Goal: Transaction & Acquisition: Book appointment/travel/reservation

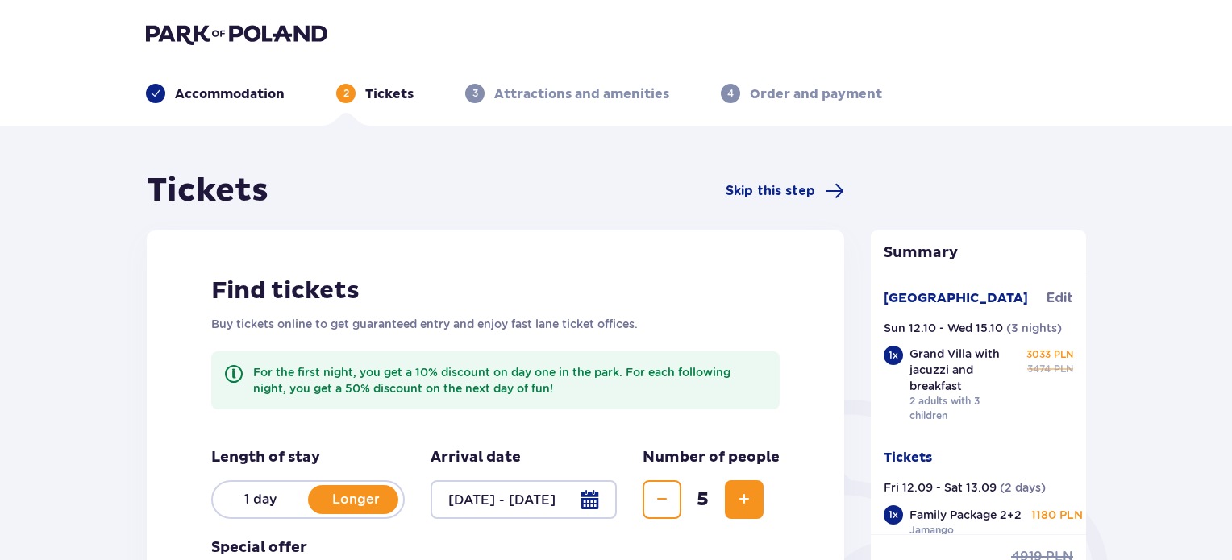
click at [200, 35] on img at bounding box center [236, 34] width 181 height 23
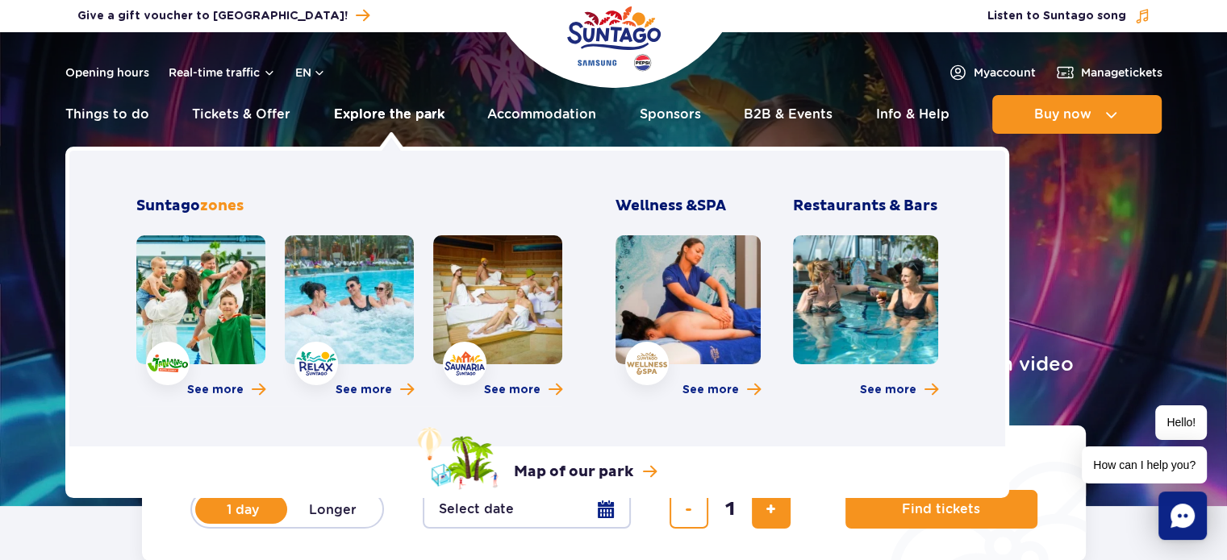
click at [381, 119] on link "Explore the park" at bounding box center [389, 114] width 110 height 39
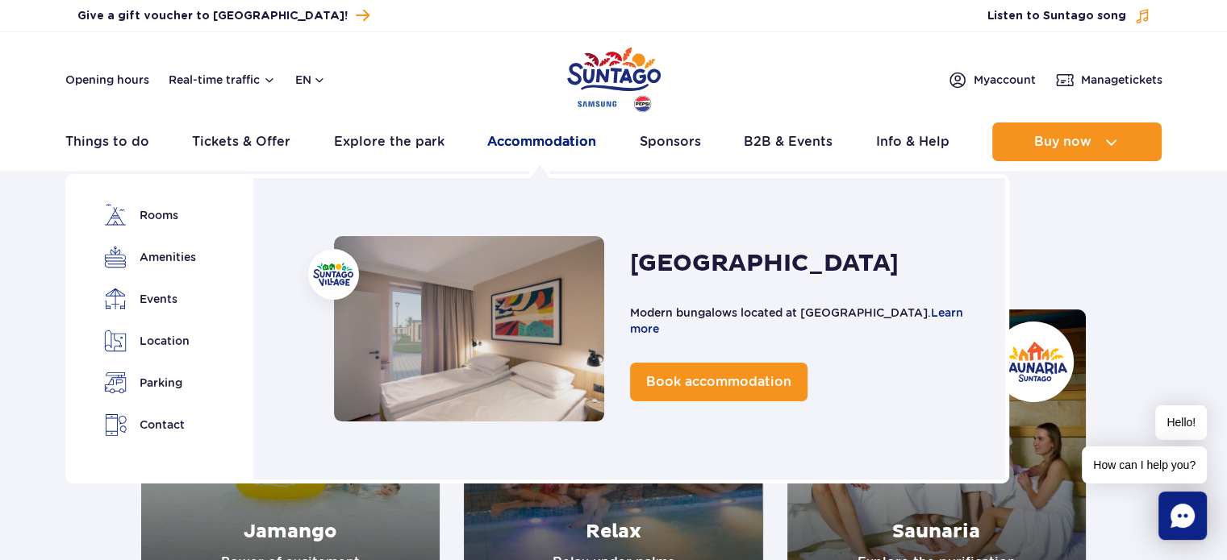
click at [523, 146] on link "Accommodation" at bounding box center [541, 142] width 109 height 39
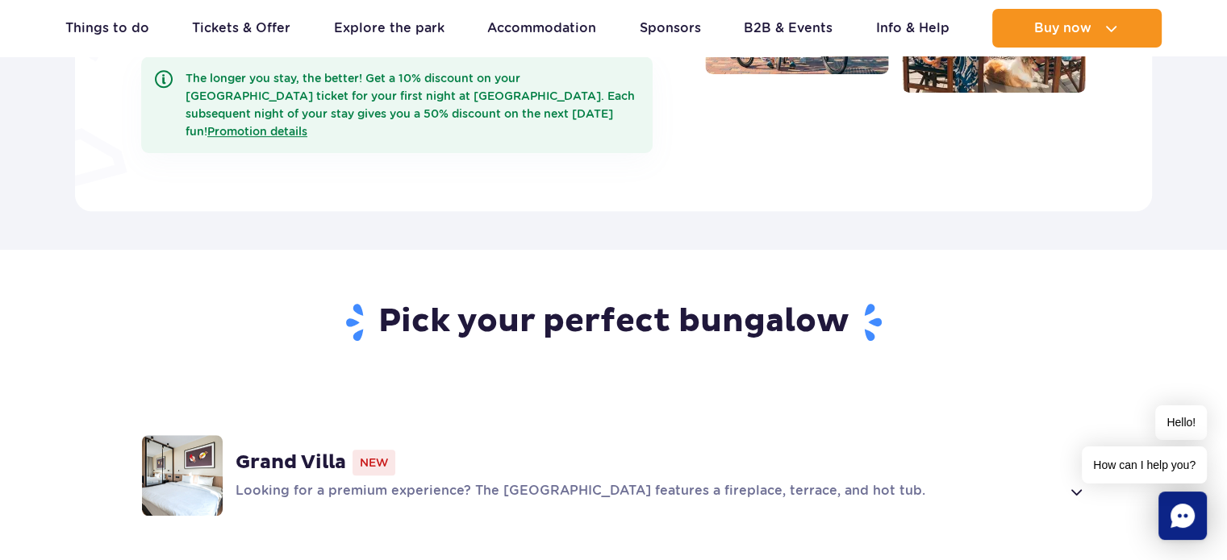
scroll to position [806, 0]
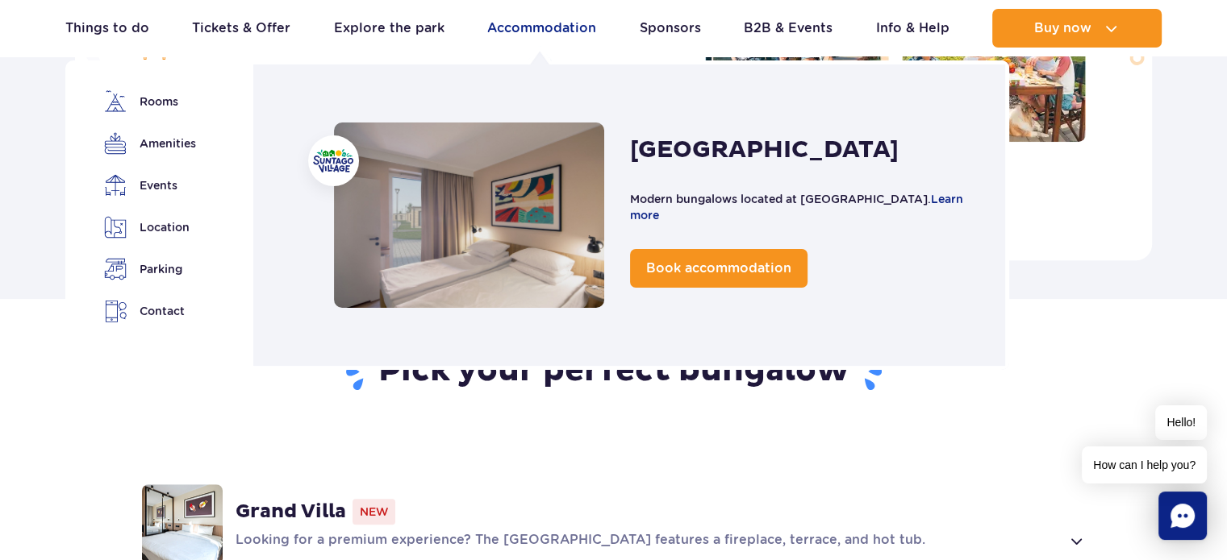
click at [523, 26] on link "Accommodation" at bounding box center [541, 28] width 109 height 39
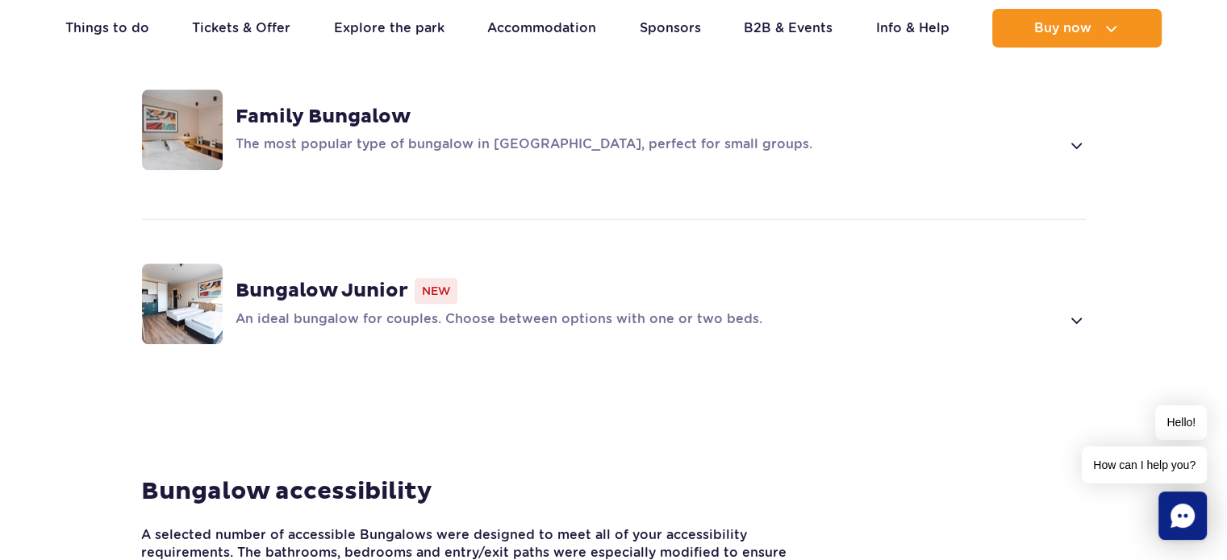
scroll to position [1290, 0]
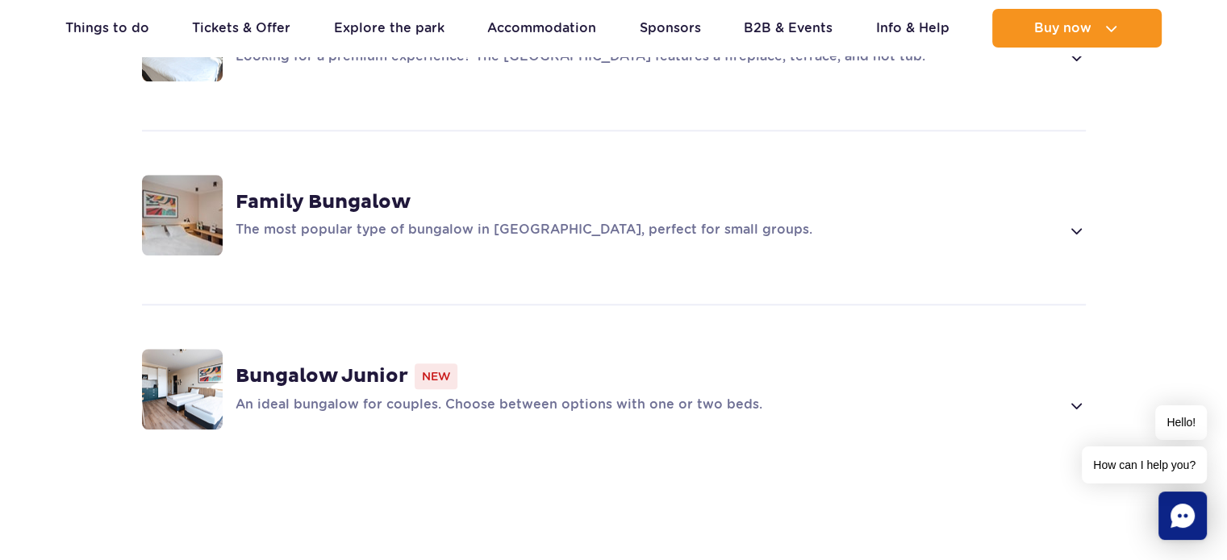
click at [1081, 396] on span at bounding box center [1075, 405] width 19 height 19
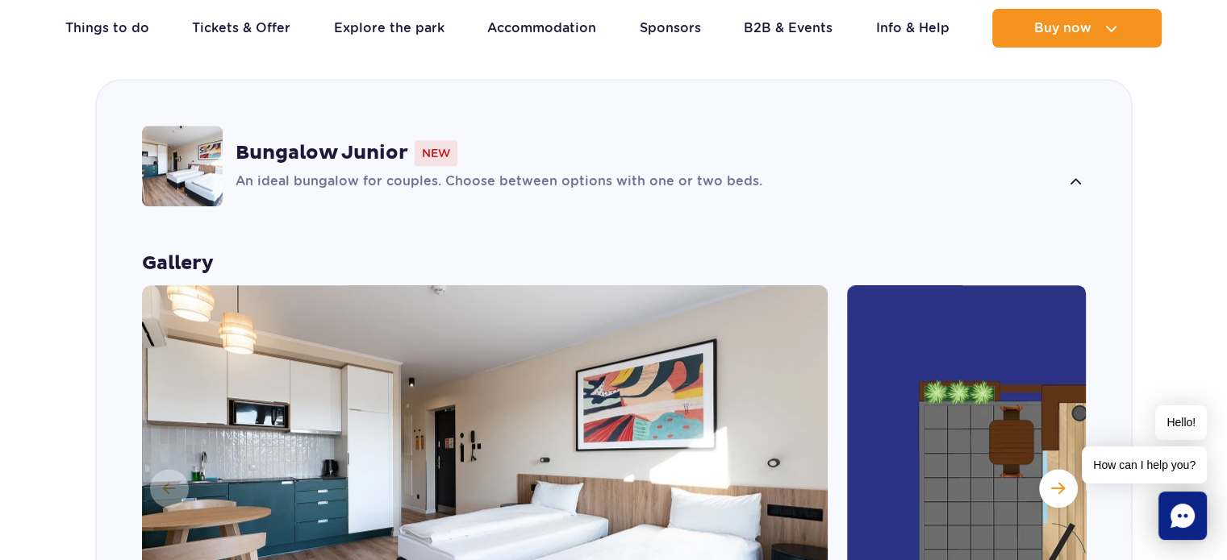
scroll to position [1718, 0]
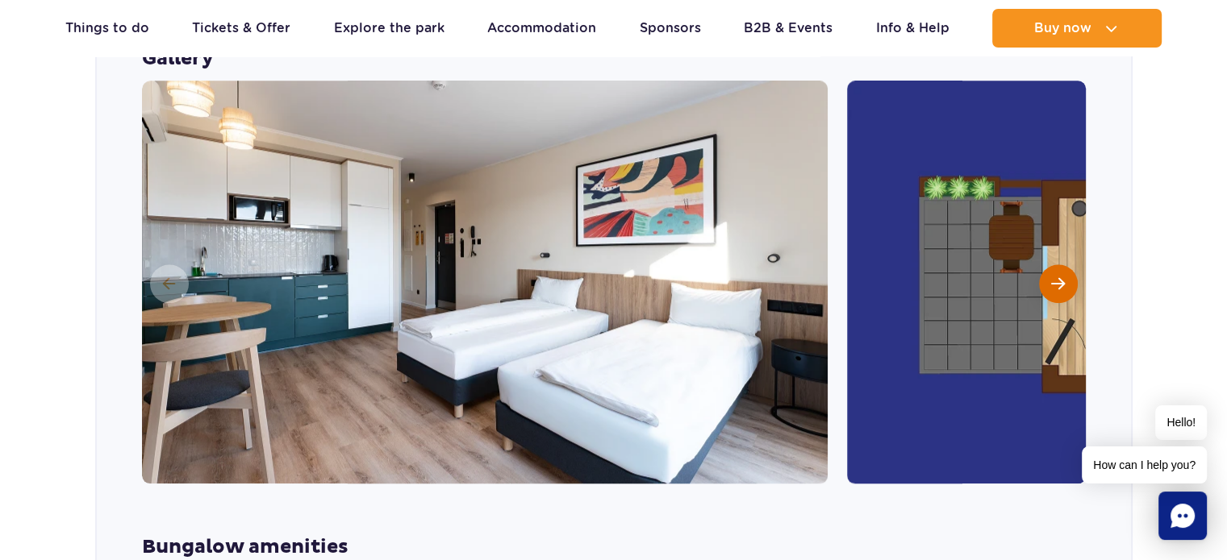
click at [1052, 265] on button "Next slide" at bounding box center [1058, 284] width 39 height 39
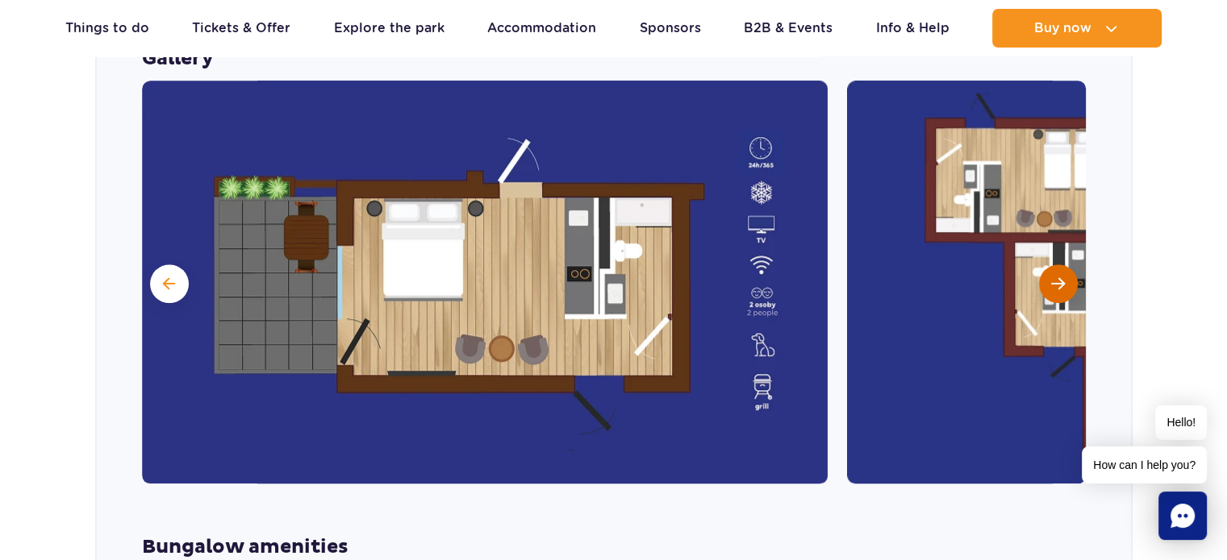
click at [1052, 265] on button "Next slide" at bounding box center [1058, 284] width 39 height 39
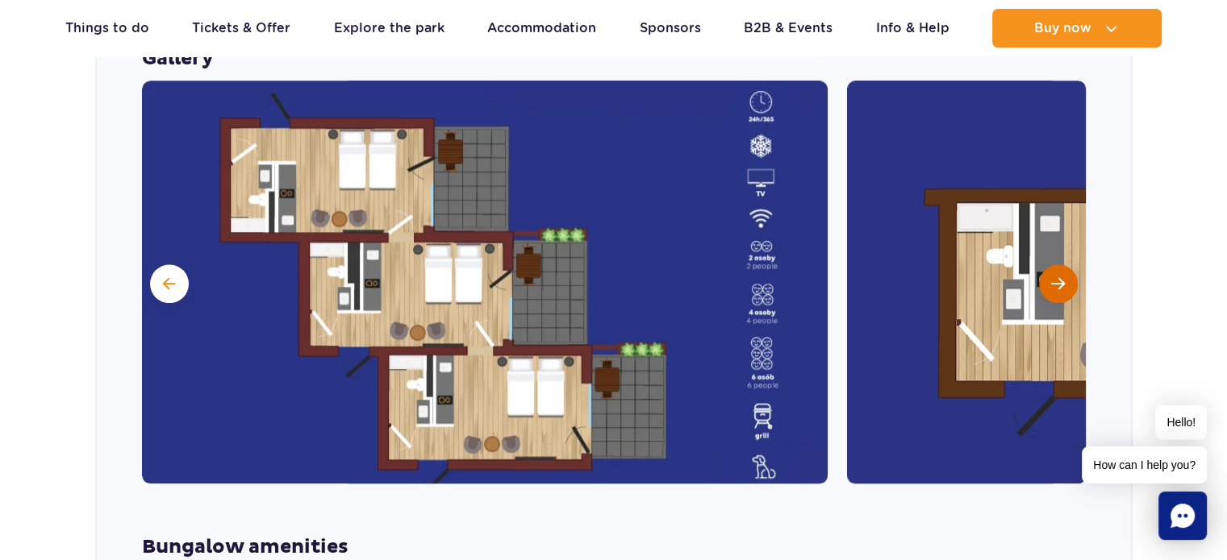
click at [1052, 265] on button "Next slide" at bounding box center [1058, 284] width 39 height 39
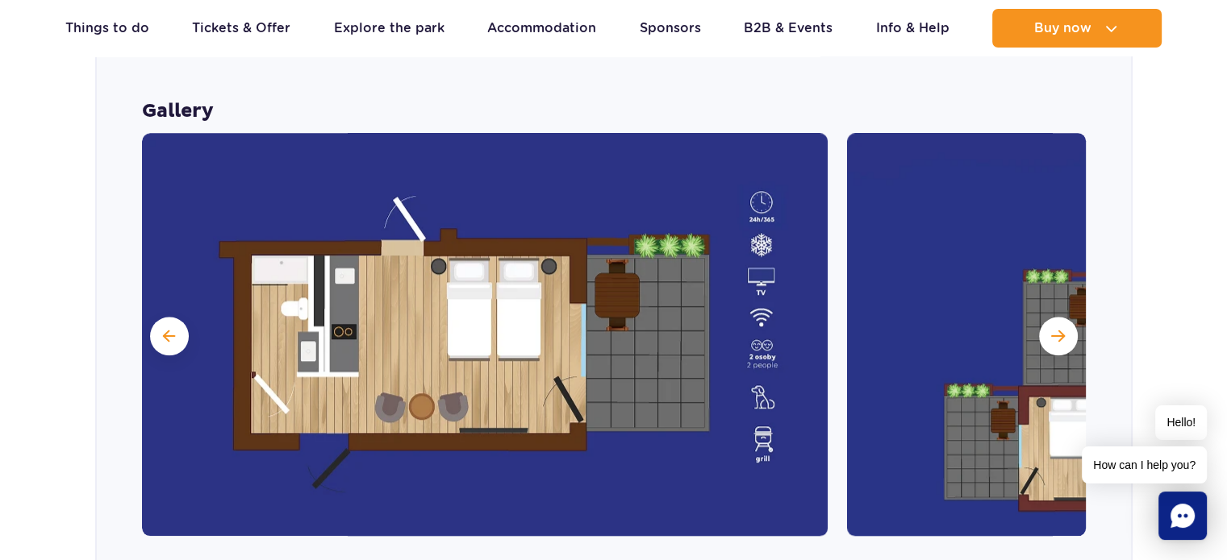
scroll to position [1396, 0]
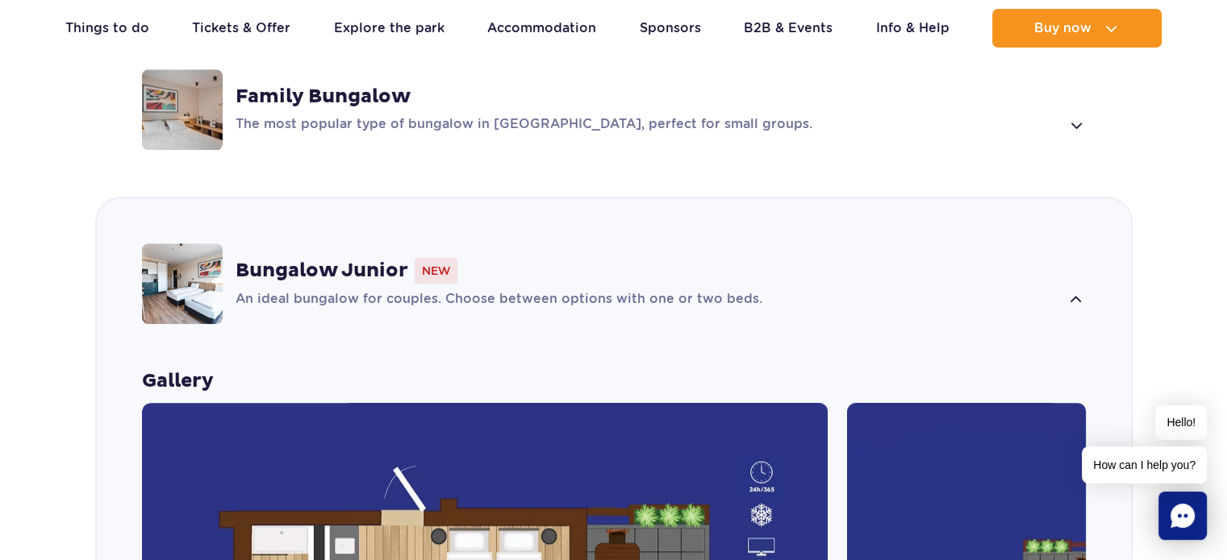
click at [1069, 290] on span at bounding box center [1075, 299] width 19 height 19
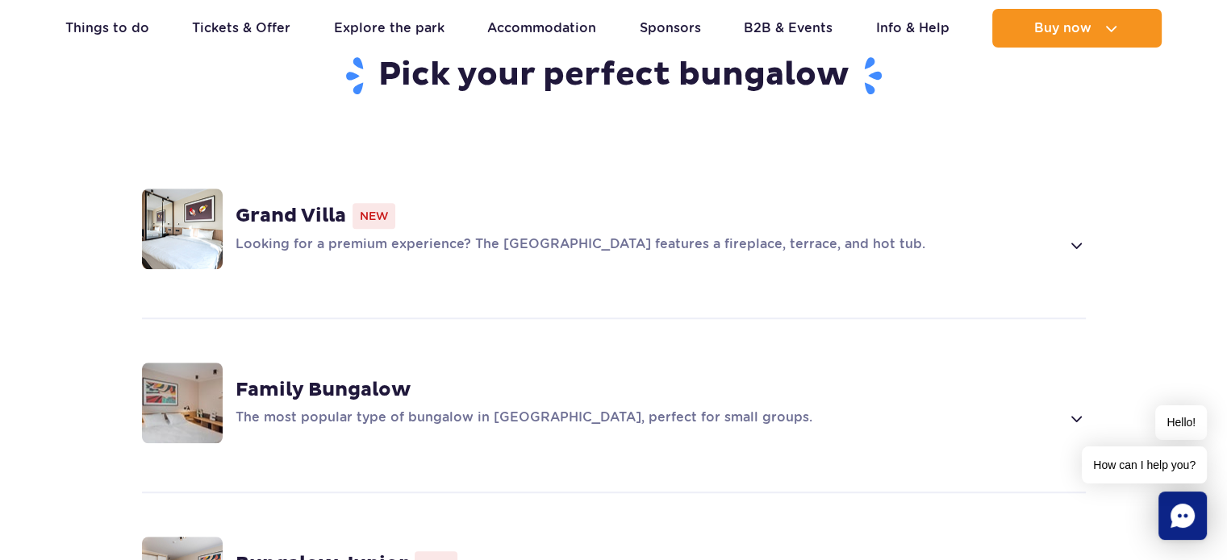
scroll to position [1073, 0]
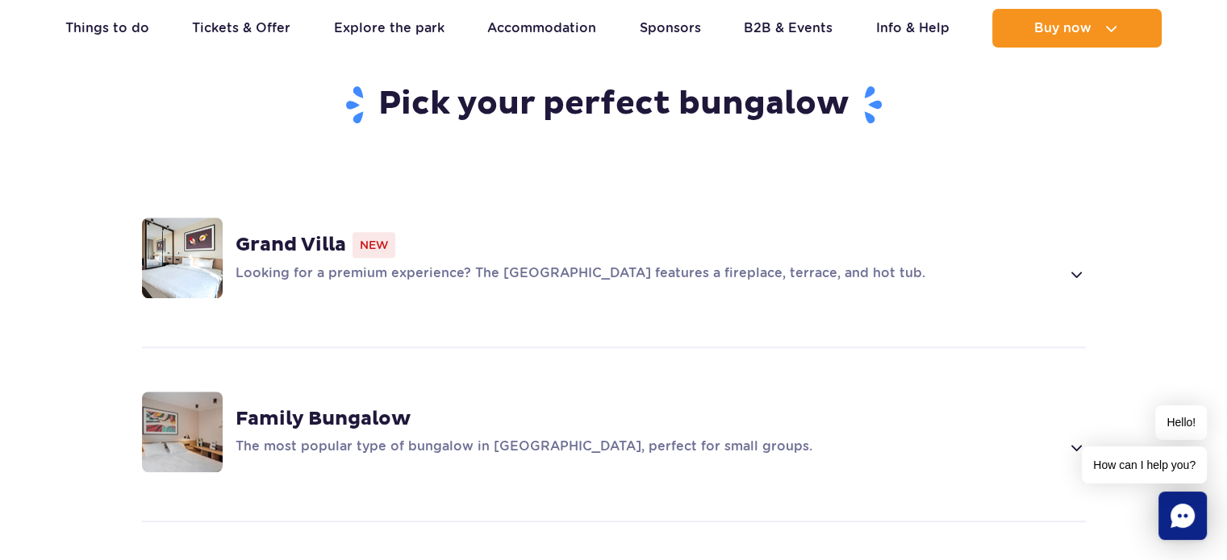
click at [1068, 265] on span at bounding box center [1075, 274] width 19 height 19
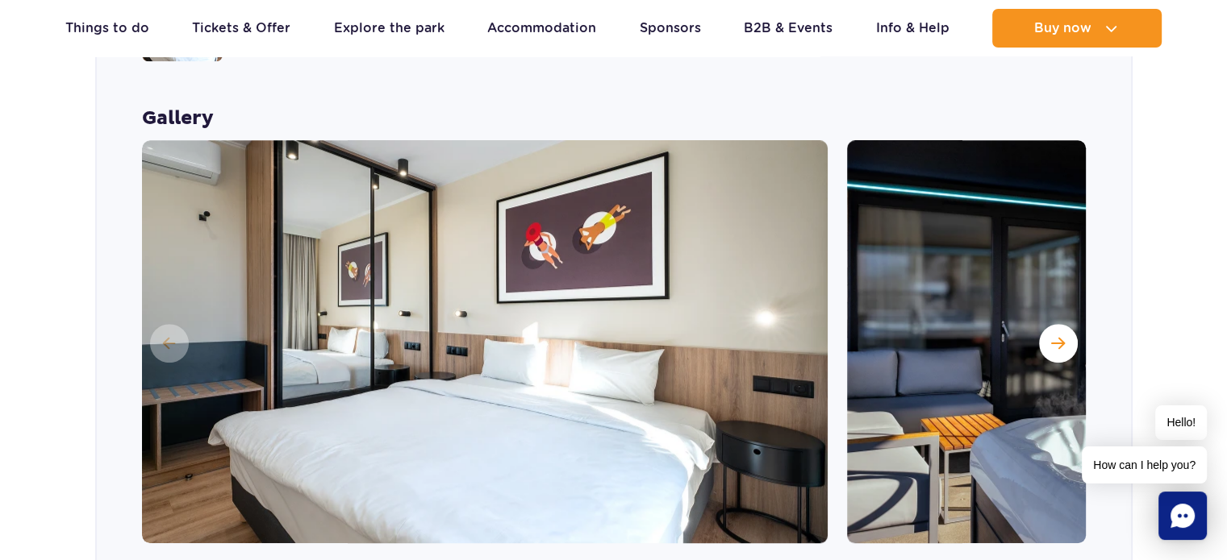
scroll to position [1318, 0]
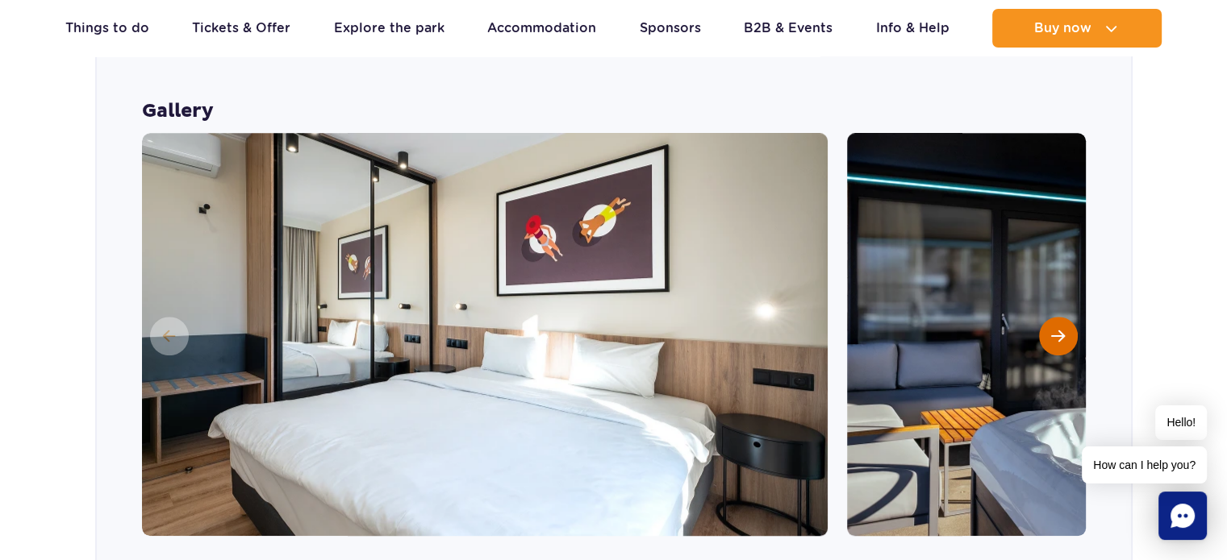
click at [1041, 317] on button "Next slide" at bounding box center [1058, 336] width 39 height 39
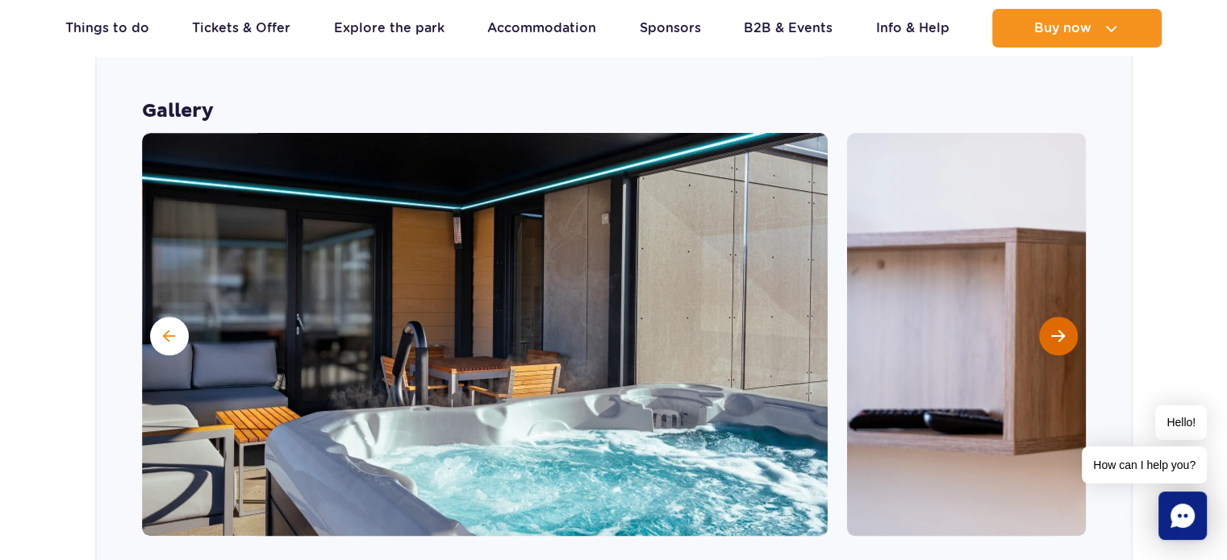
click at [1041, 317] on button "Next slide" at bounding box center [1058, 336] width 39 height 39
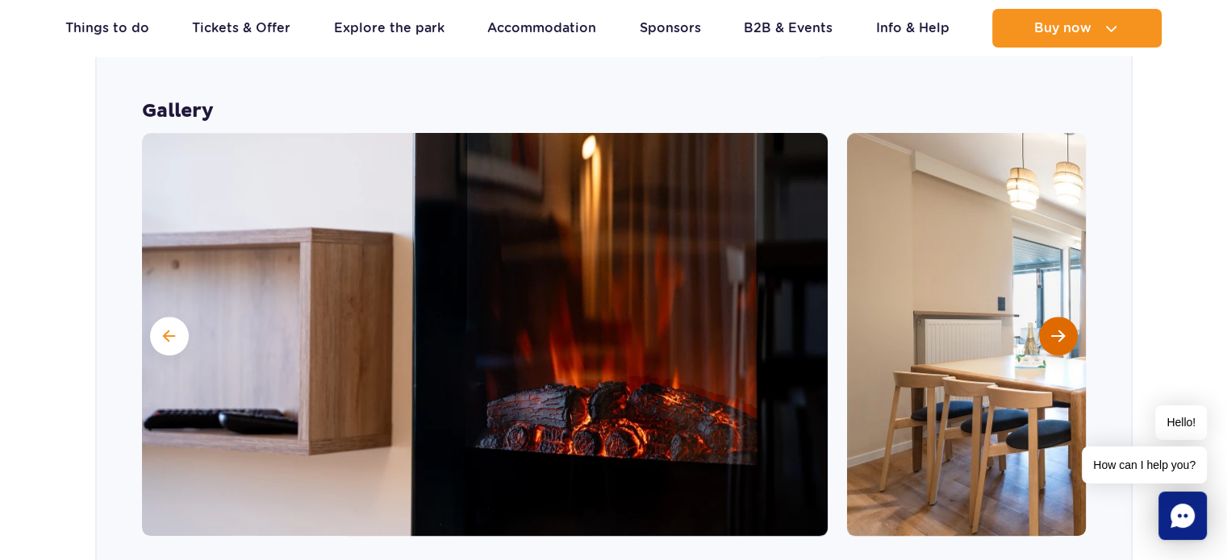
click at [1041, 317] on button "Next slide" at bounding box center [1058, 336] width 39 height 39
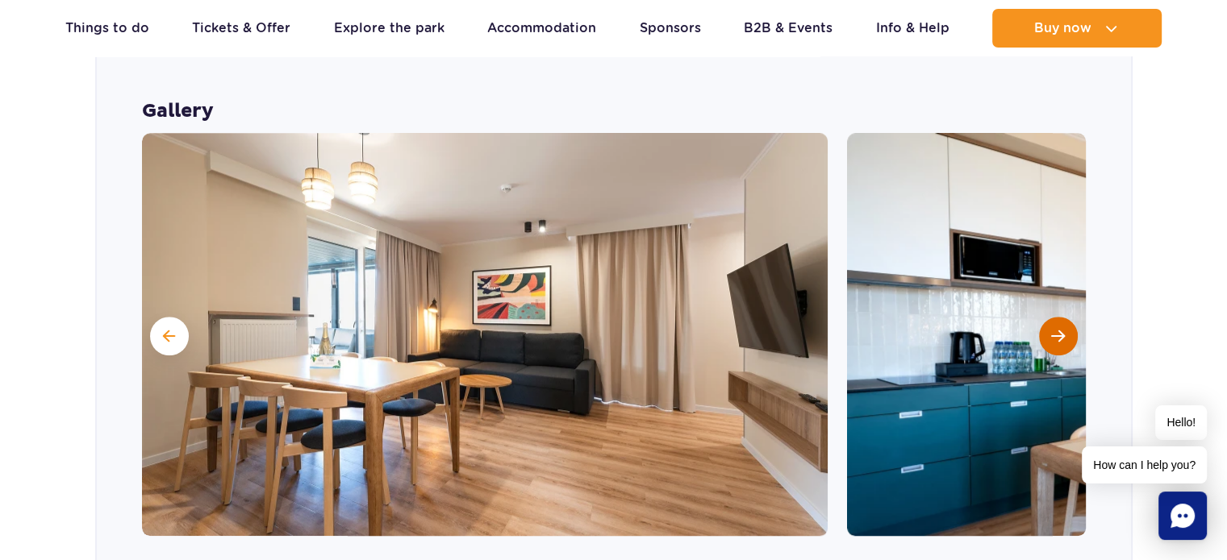
click at [1041, 317] on button "Next slide" at bounding box center [1058, 336] width 39 height 39
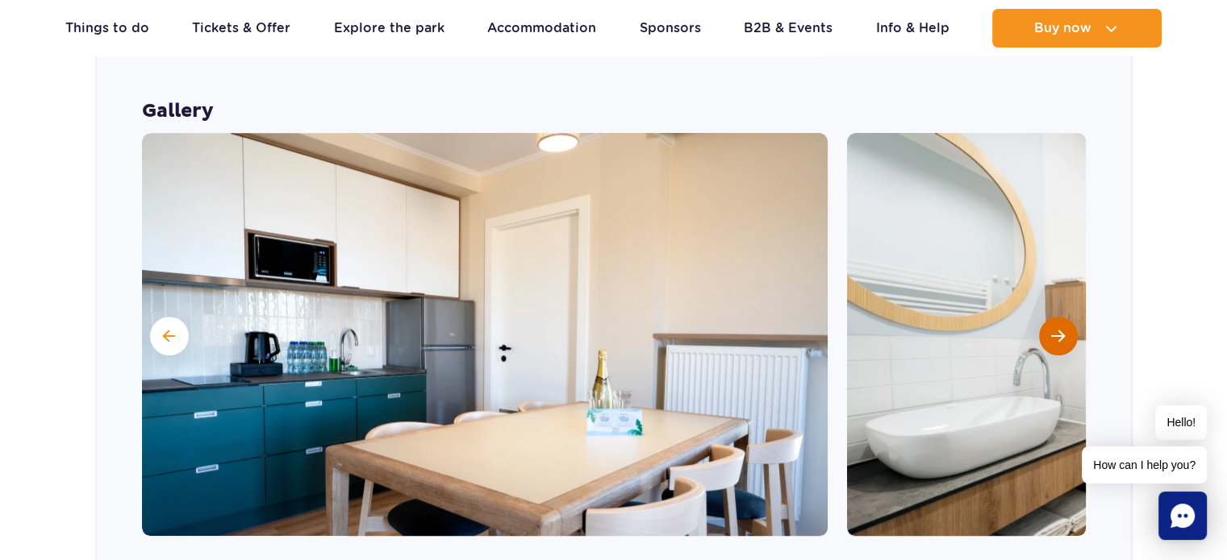
click at [1041, 317] on button "Next slide" at bounding box center [1058, 336] width 39 height 39
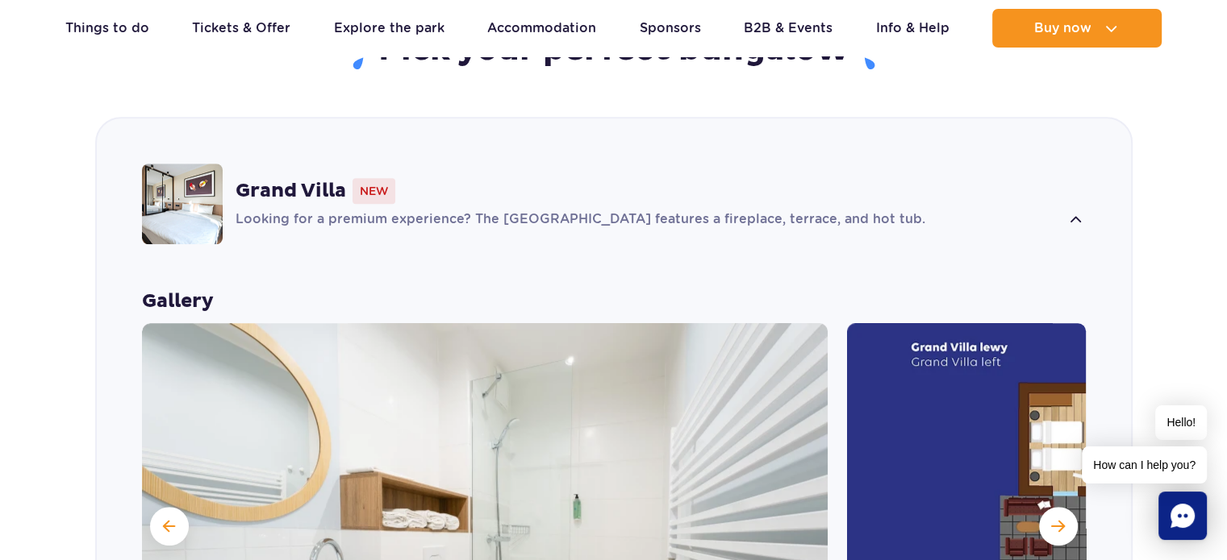
scroll to position [1076, 0]
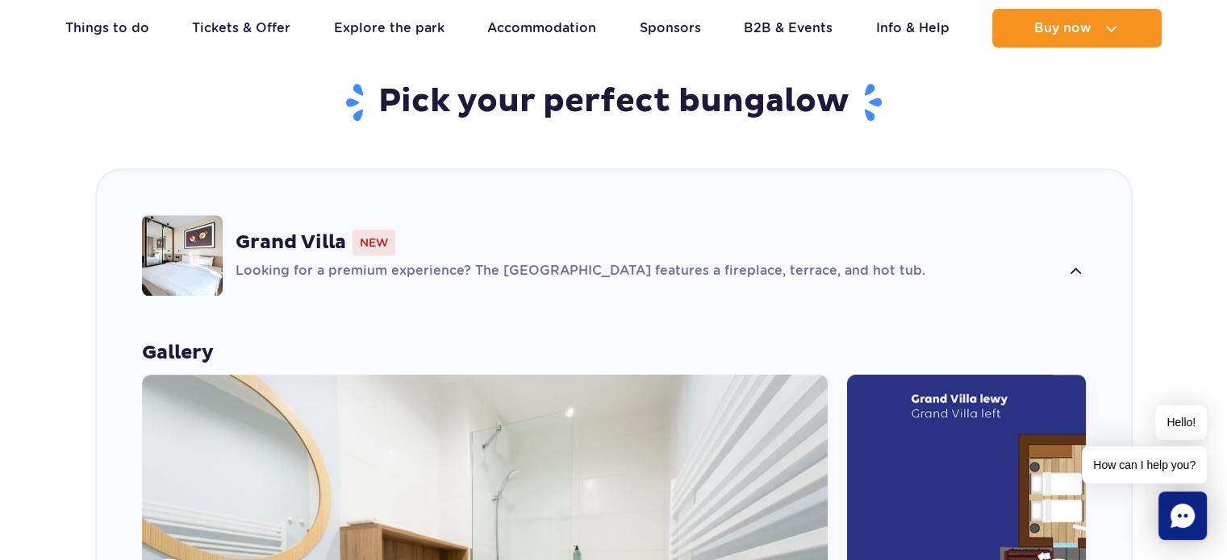
click at [1025, 102] on div "Pick your perfect bungalow" at bounding box center [613, 124] width 968 height 87
click at [1056, 262] on p "Looking for a premium experience? The [GEOGRAPHIC_DATA] features a fireplace, t…" at bounding box center [647, 271] width 825 height 19
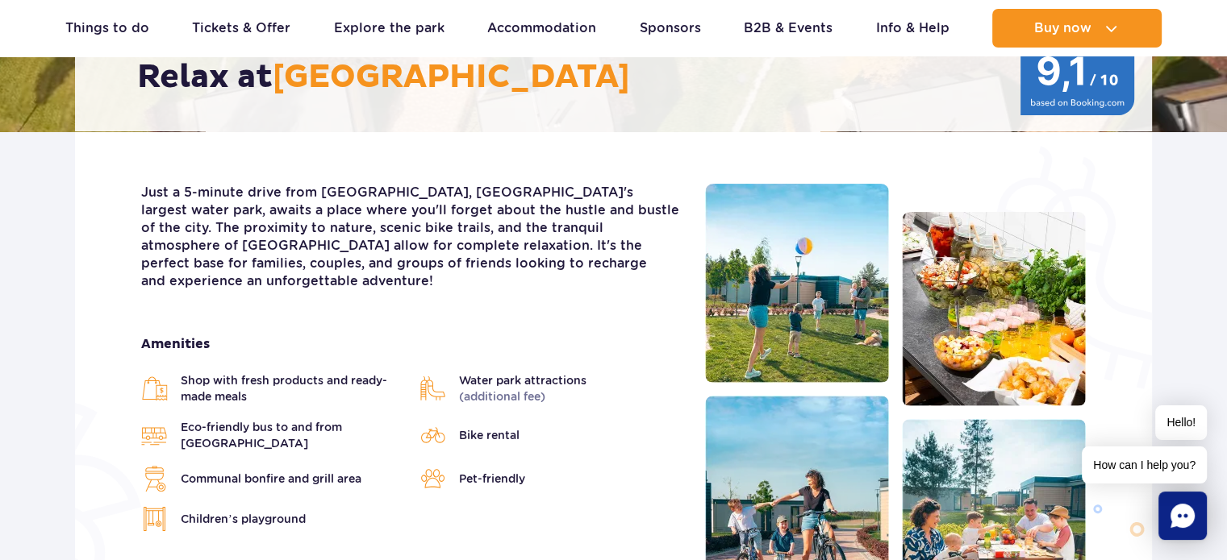
scroll to position [350, 0]
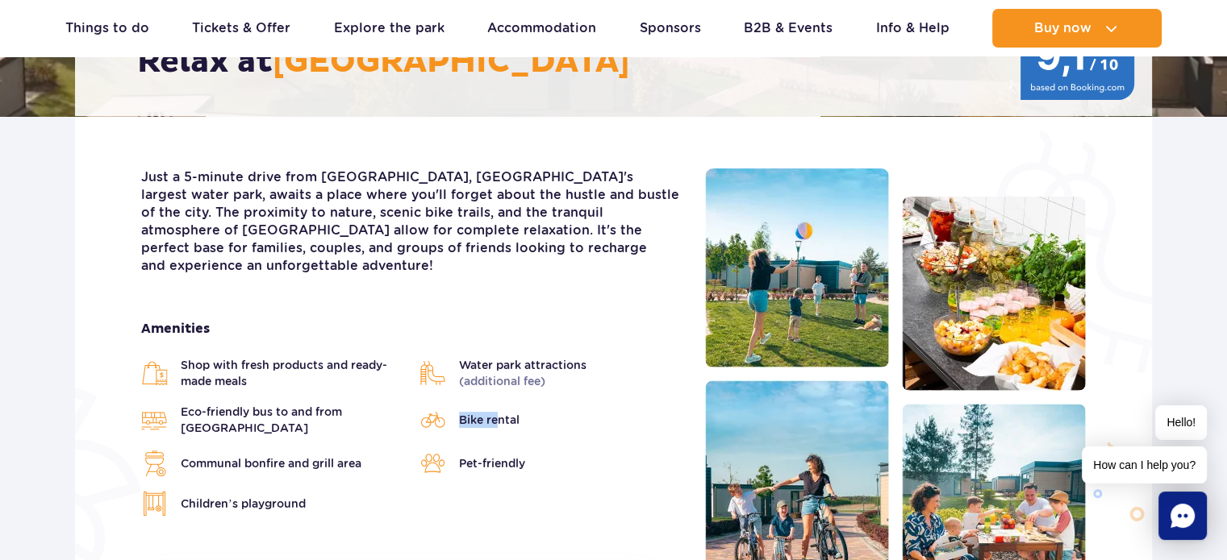
drag, startPoint x: 499, startPoint y: 399, endPoint x: 484, endPoint y: 390, distance: 17.7
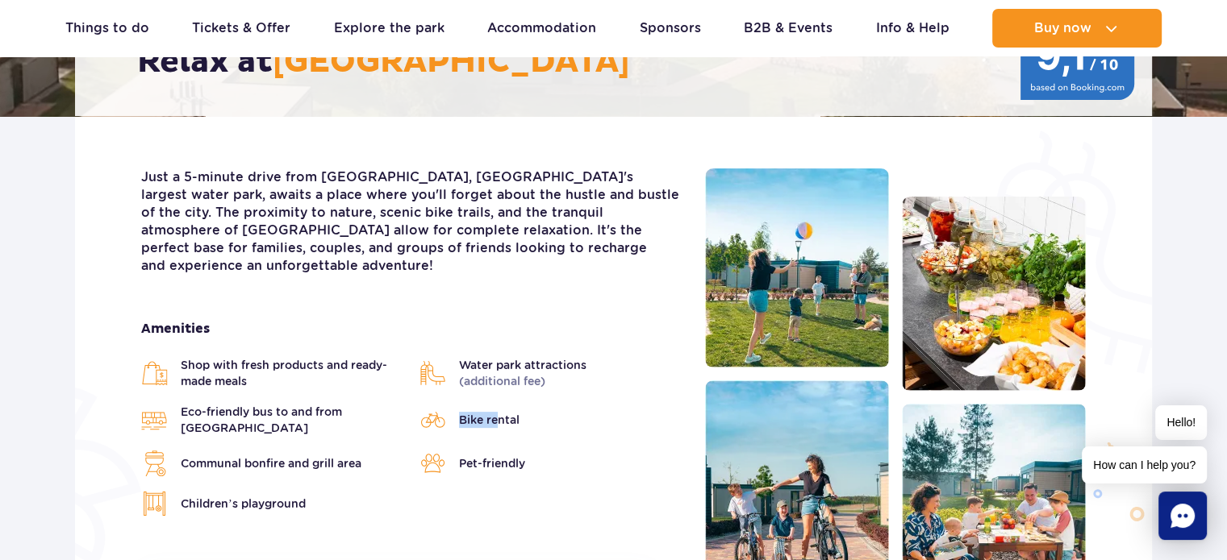
click at [464, 412] on span "Bike rental" at bounding box center [489, 420] width 60 height 16
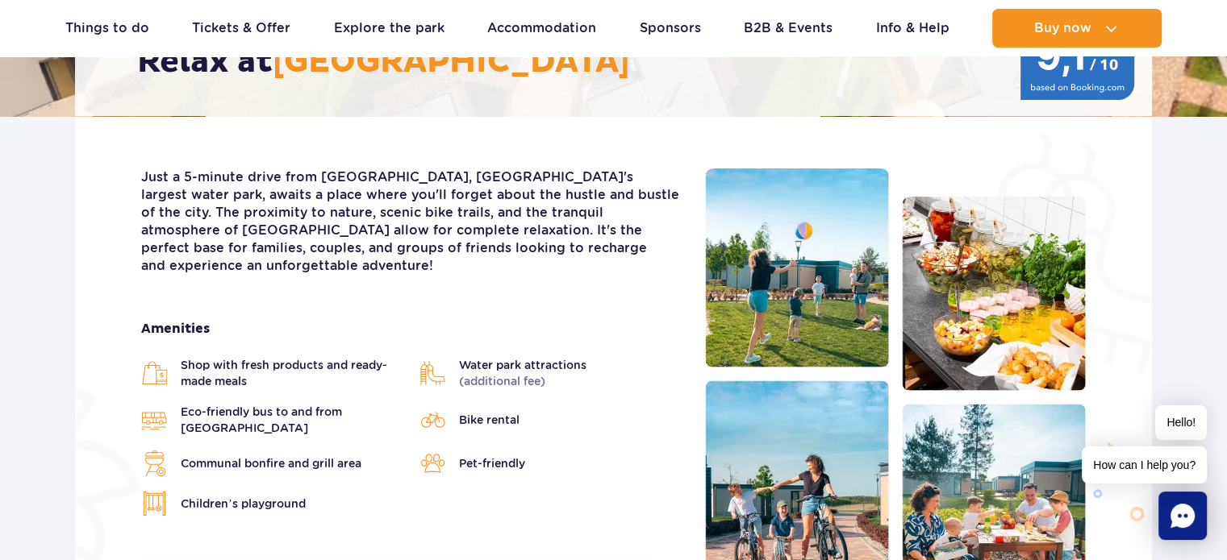
click at [521, 404] on li "Bike rental" at bounding box center [550, 420] width 262 height 32
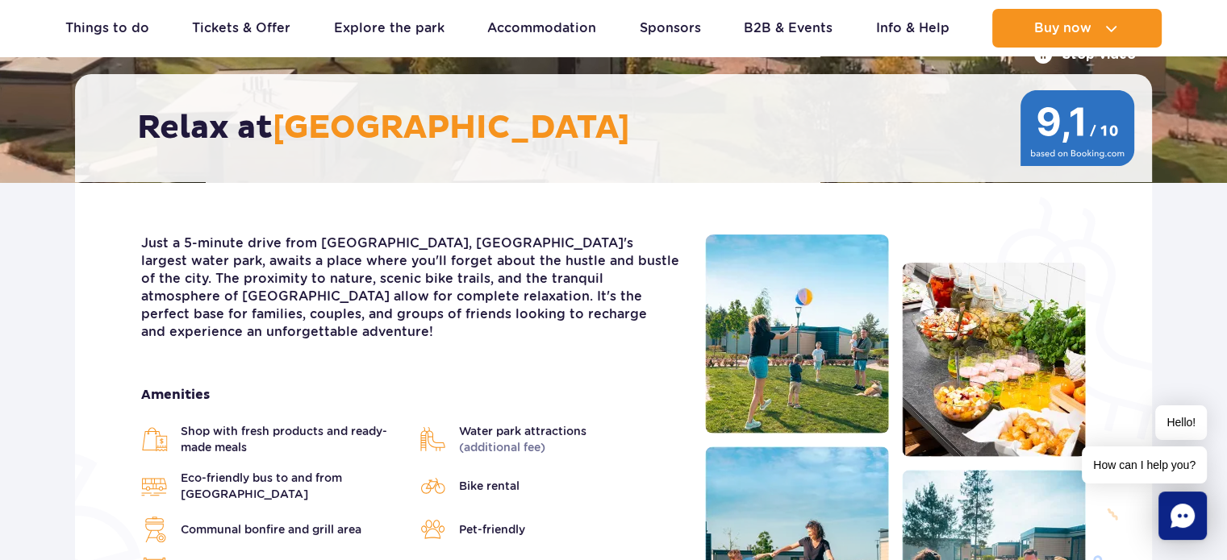
scroll to position [27, 0]
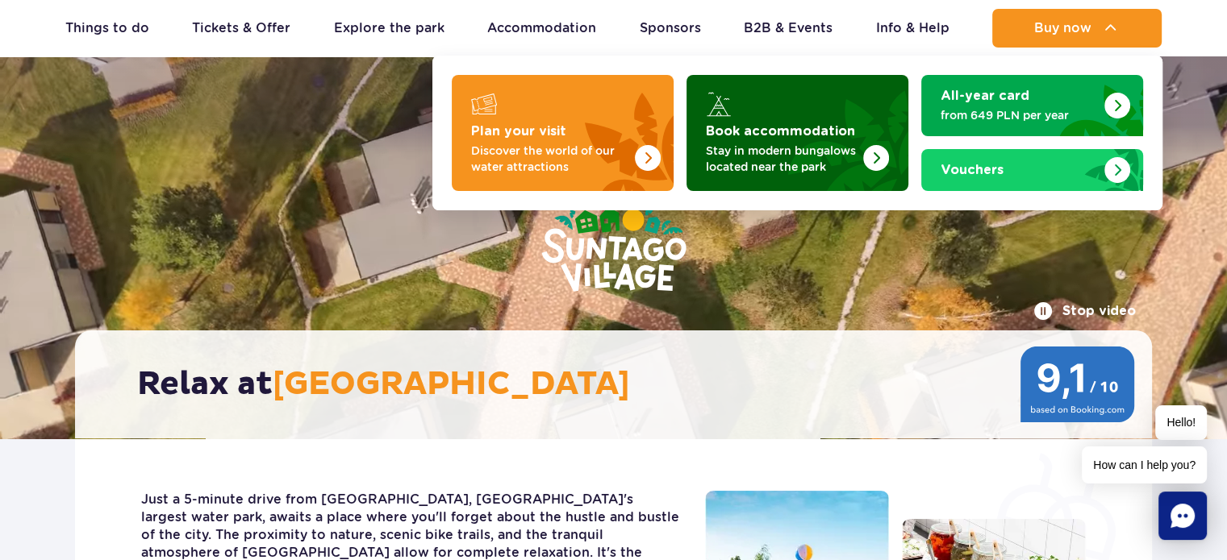
click at [769, 134] on strong "Book accommodation" at bounding box center [780, 131] width 149 height 13
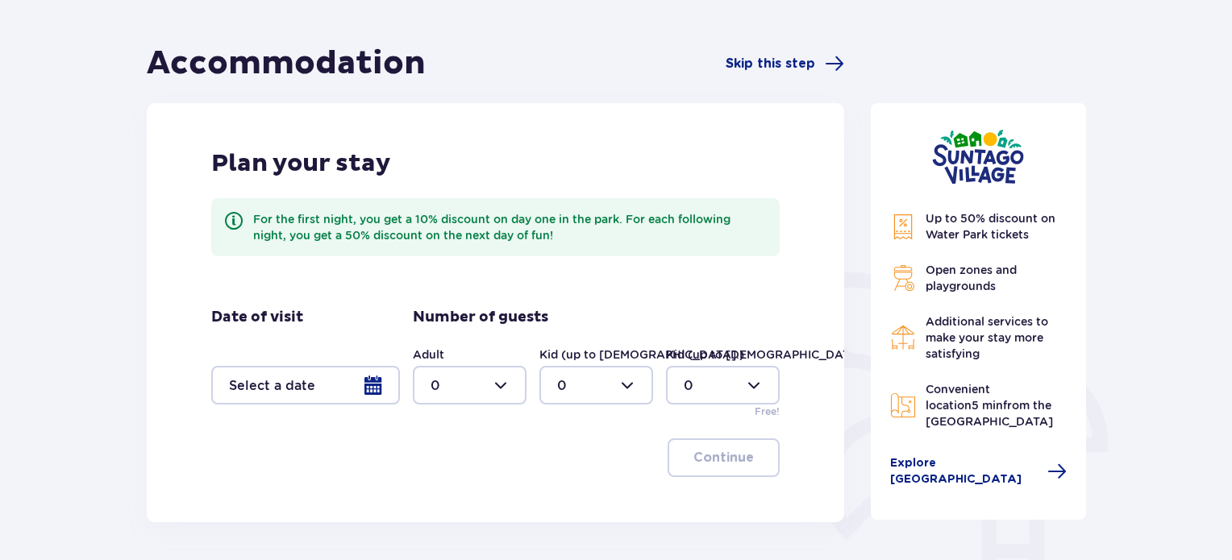
scroll to position [161, 0]
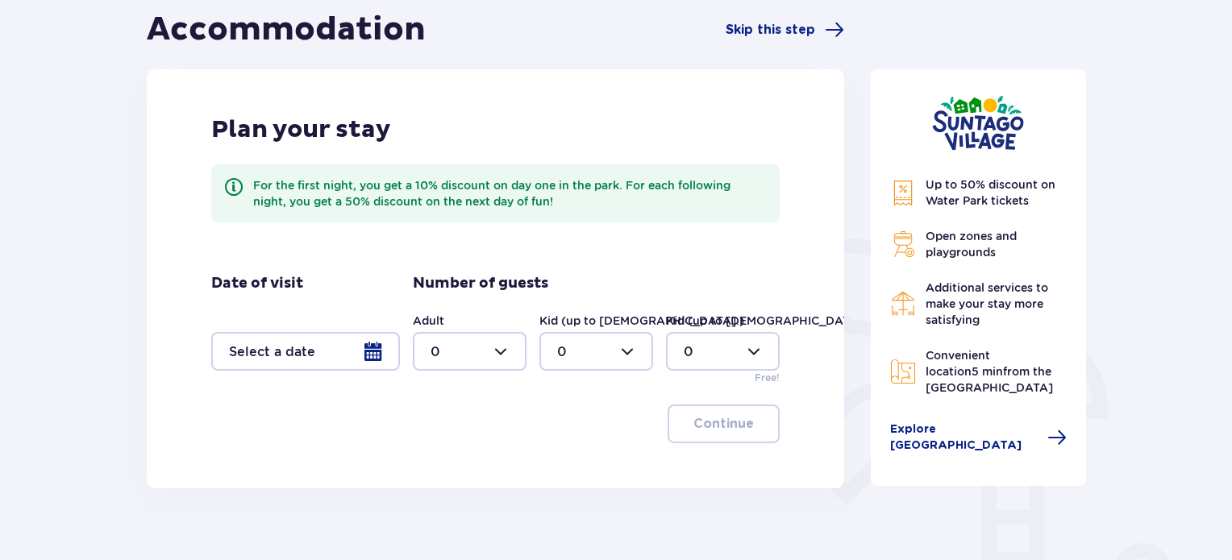
click at [276, 361] on div at bounding box center [305, 351] width 189 height 39
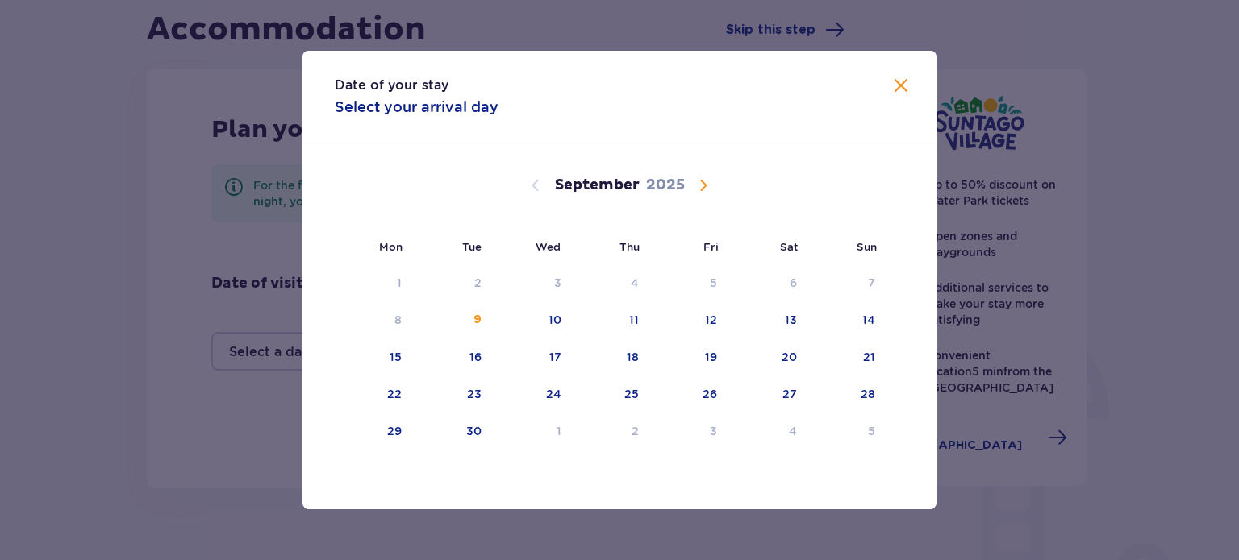
click at [706, 193] on span "Calendar" at bounding box center [703, 185] width 19 height 19
click at [549, 354] on div "15" at bounding box center [554, 357] width 12 height 16
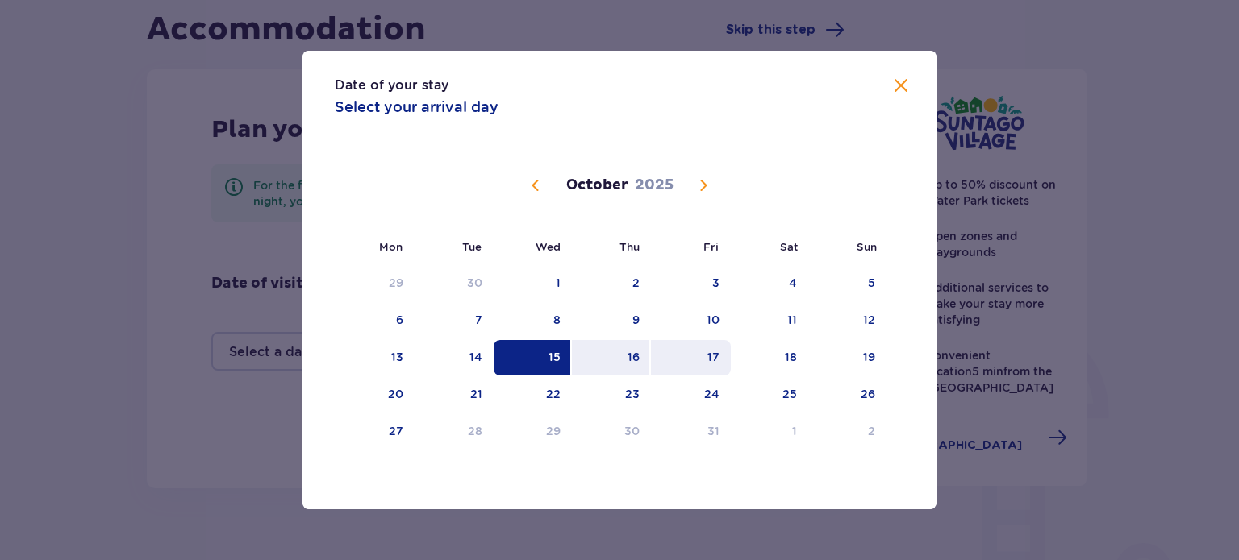
click at [719, 351] on div "17" at bounding box center [713, 357] width 12 height 16
type input "15.10.25 - 17.10.25"
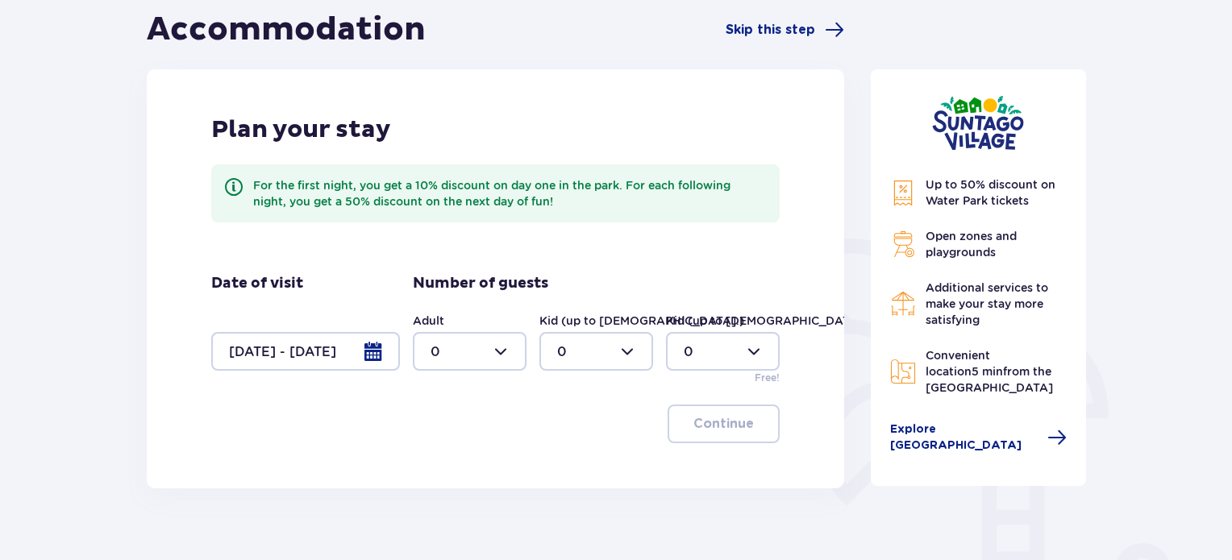
click at [507, 358] on div at bounding box center [470, 351] width 114 height 39
drag, startPoint x: 464, startPoint y: 471, endPoint x: 535, endPoint y: 367, distance: 125.9
click at [466, 467] on div "2" at bounding box center [470, 469] width 78 height 18
type input "2"
click at [564, 350] on div at bounding box center [596, 351] width 114 height 39
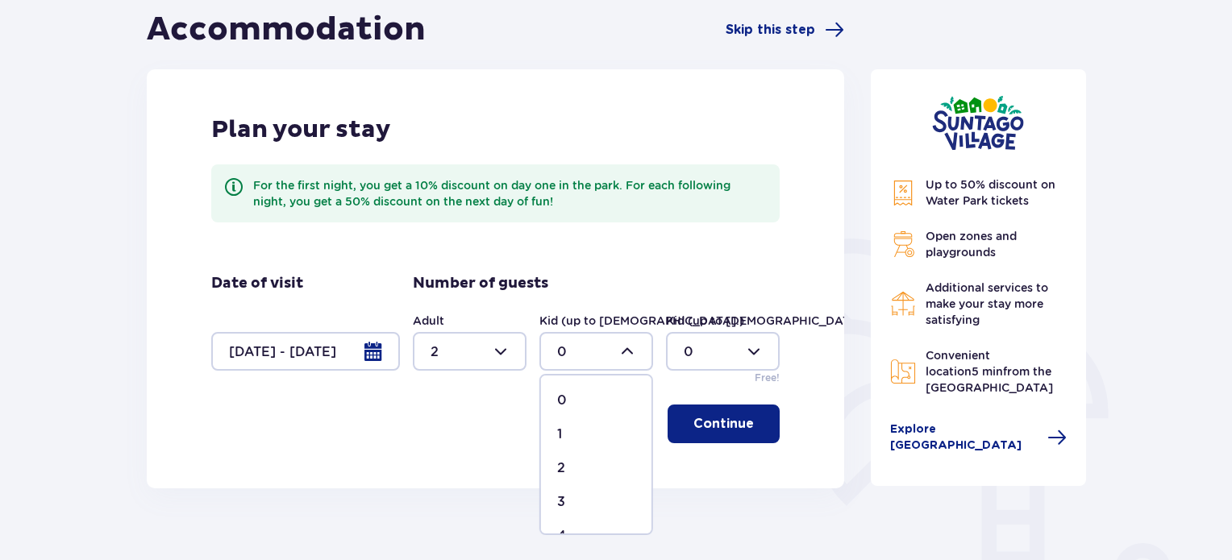
click at [576, 494] on div "3" at bounding box center [596, 503] width 78 height 18
type input "3"
click at [718, 428] on p "Continue" at bounding box center [724, 424] width 60 height 18
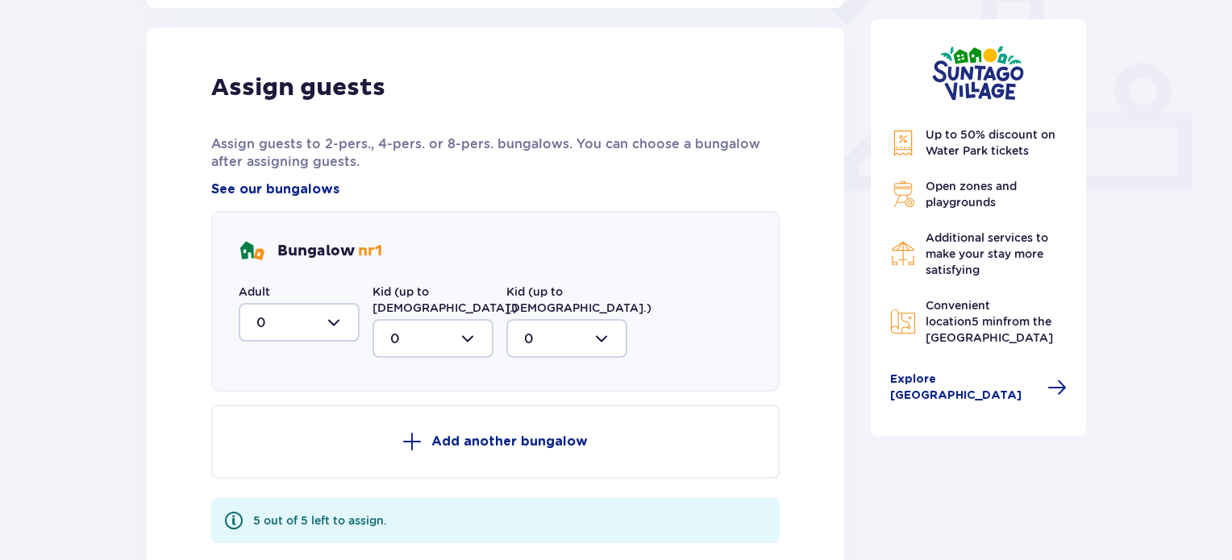
scroll to position [650, 0]
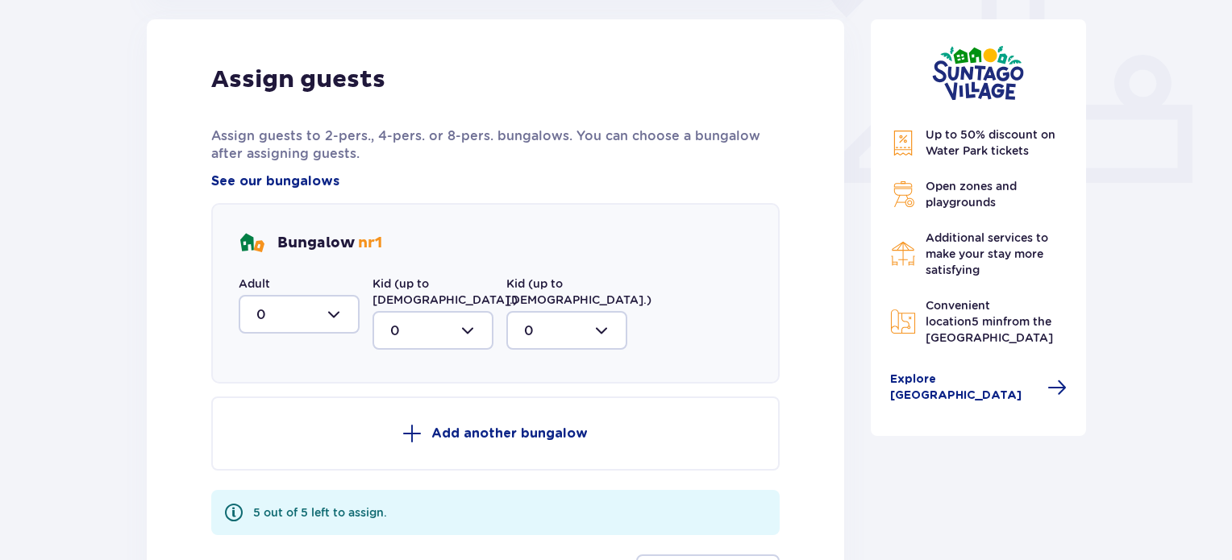
click at [330, 302] on div at bounding box center [299, 314] width 121 height 39
click at [289, 428] on div "2" at bounding box center [298, 432] width 85 height 18
type input "2"
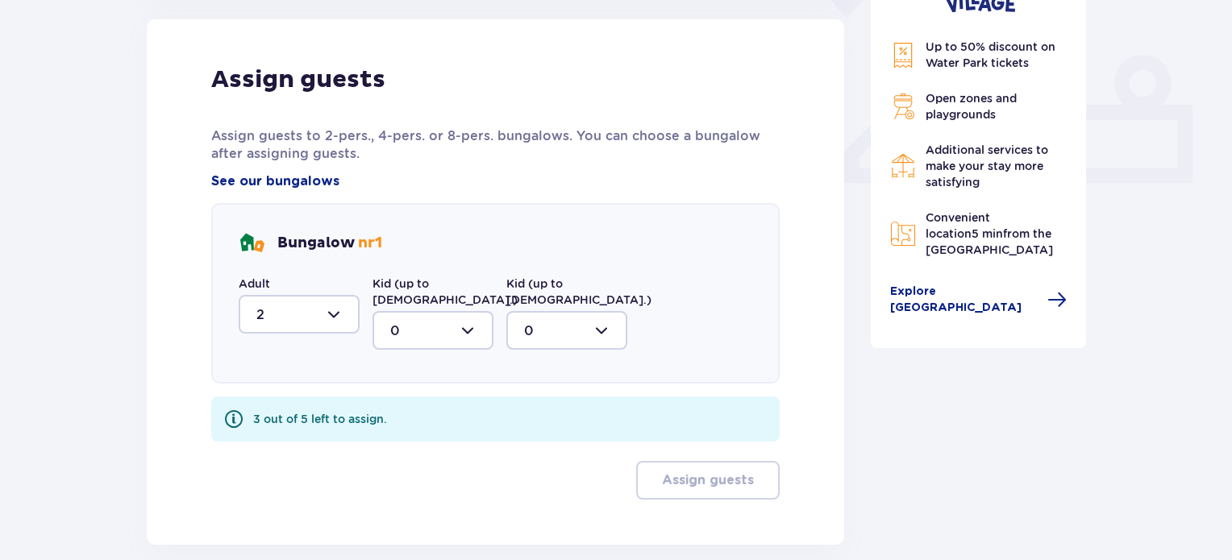
click at [406, 311] on div at bounding box center [433, 330] width 121 height 39
click at [410, 473] on div "3" at bounding box center [432, 482] width 85 height 18
type input "3"
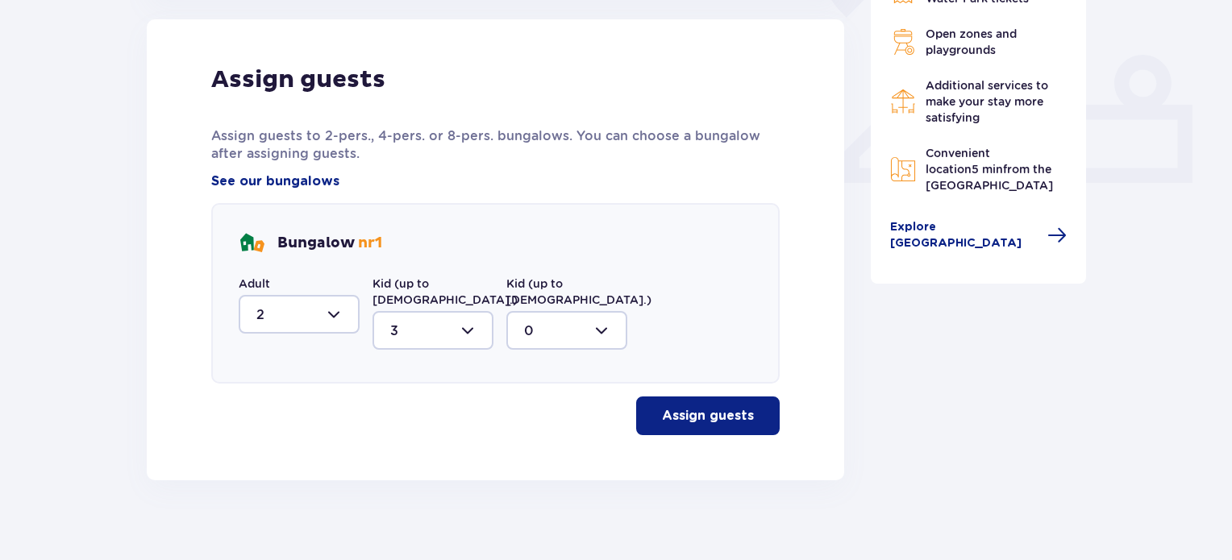
click at [688, 407] on p "Assign guests" at bounding box center [708, 416] width 92 height 18
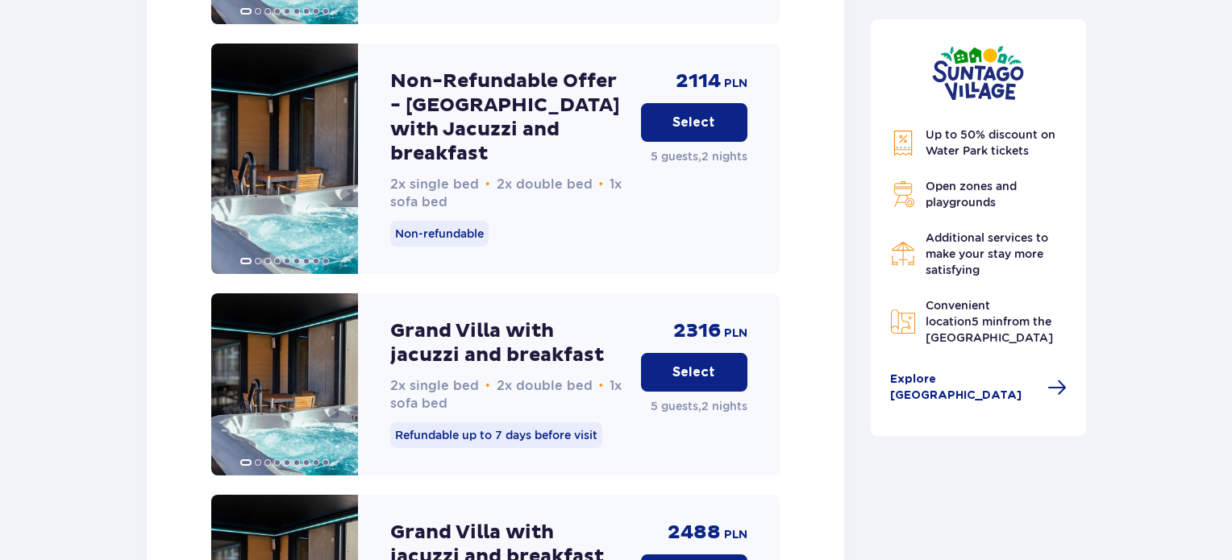
scroll to position [2403, 0]
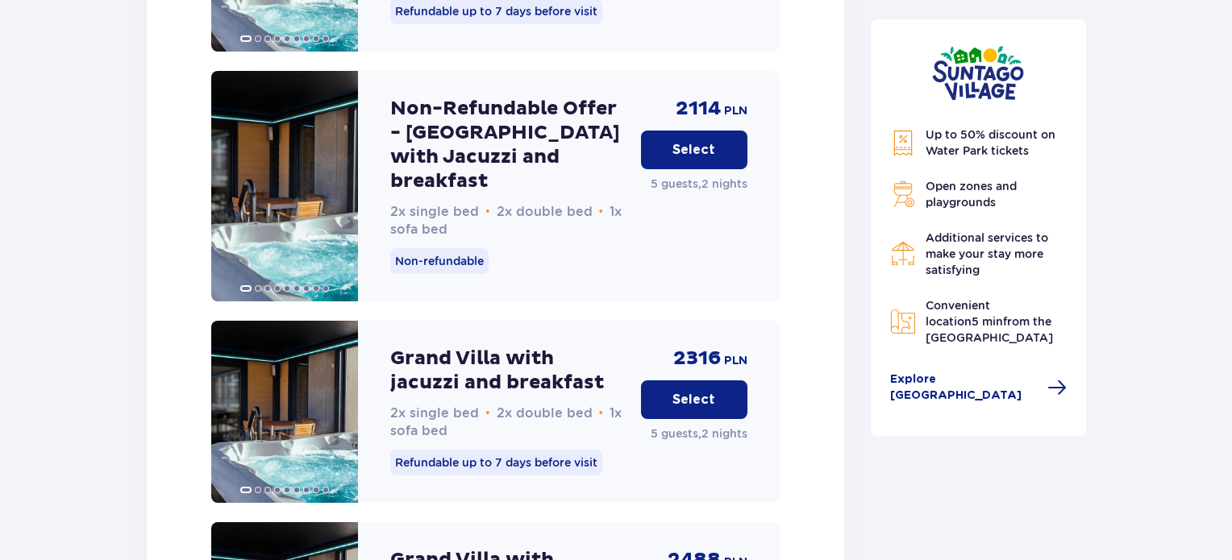
click at [703, 391] on p "Select" at bounding box center [694, 400] width 43 height 18
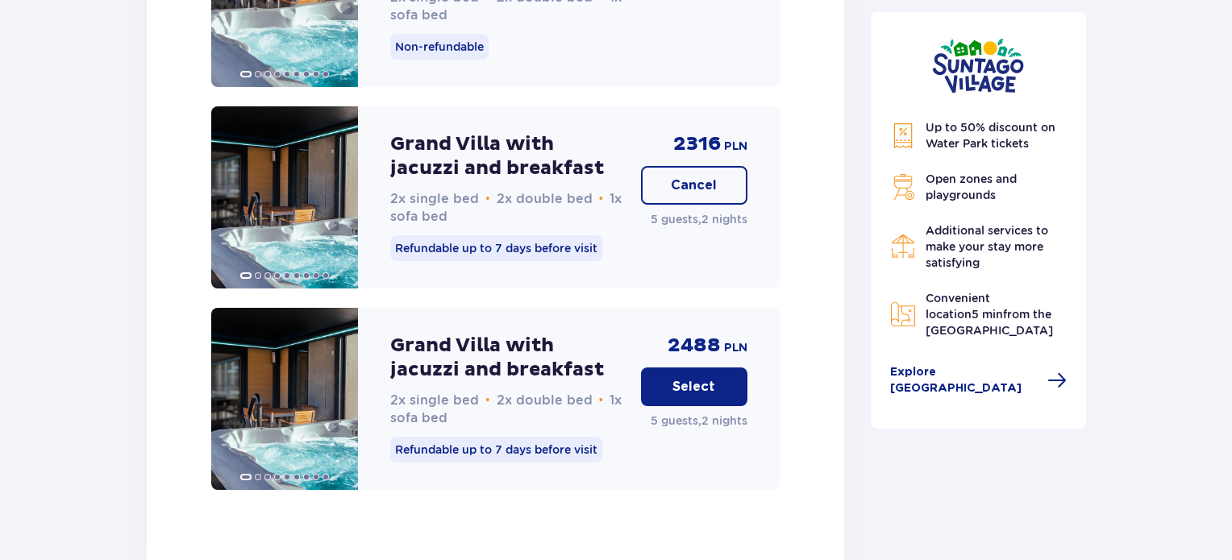
scroll to position [2622, 0]
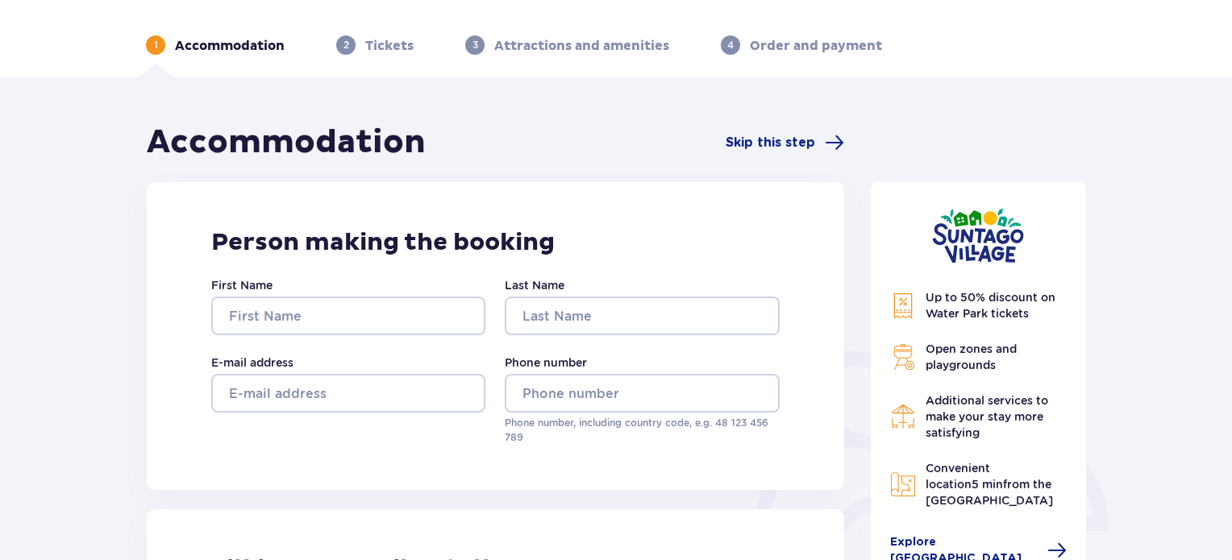
scroll to position [81, 0]
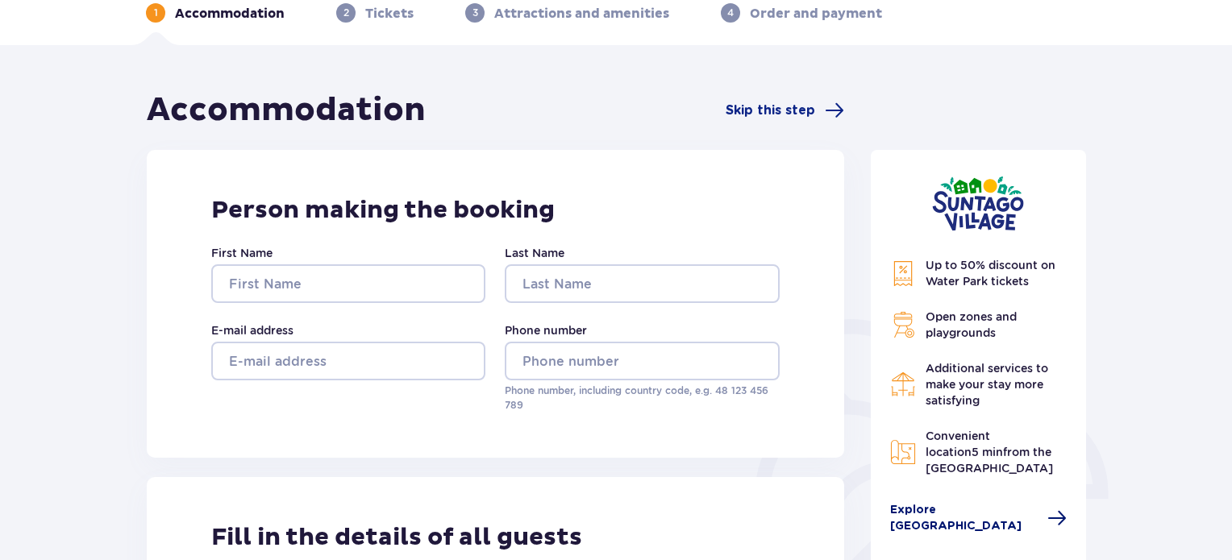
click at [948, 512] on span "Explore Suntago Village" at bounding box center [964, 518] width 148 height 32
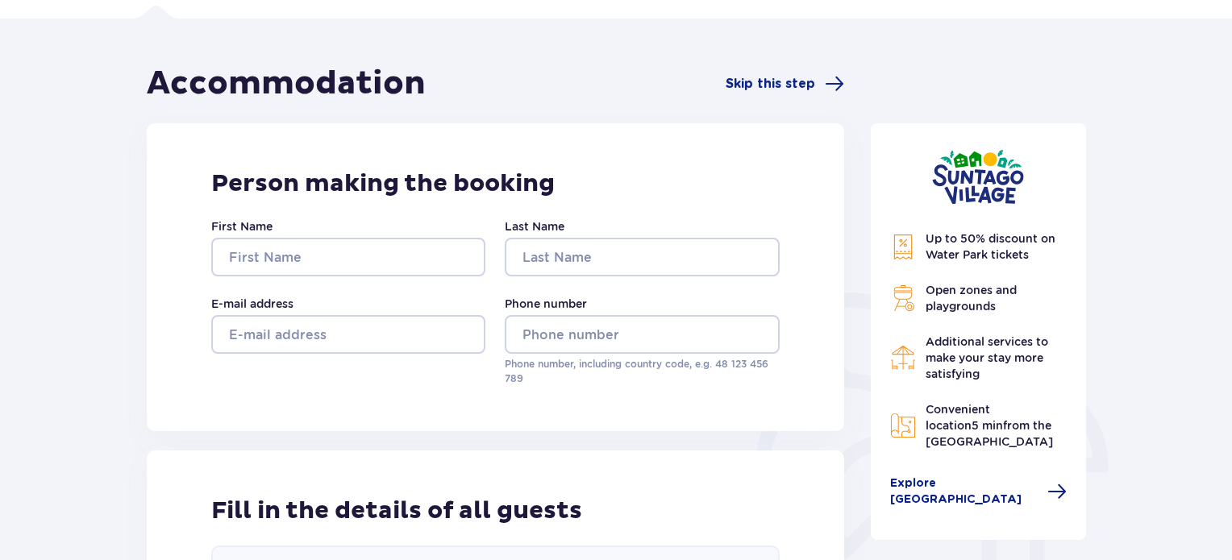
scroll to position [161, 0]
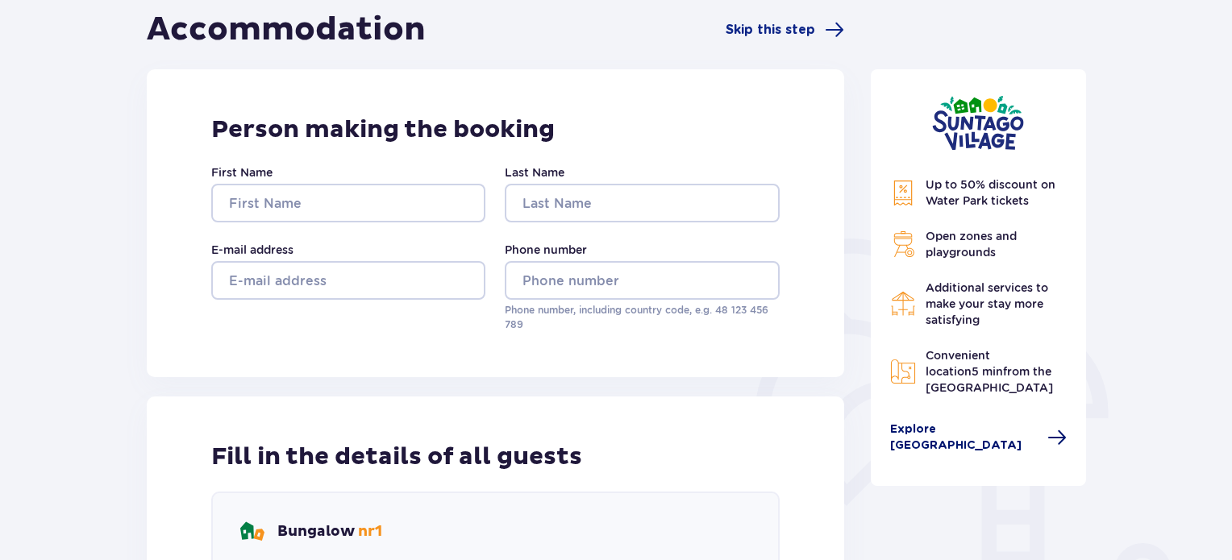
click at [1049, 428] on span at bounding box center [1057, 437] width 19 height 19
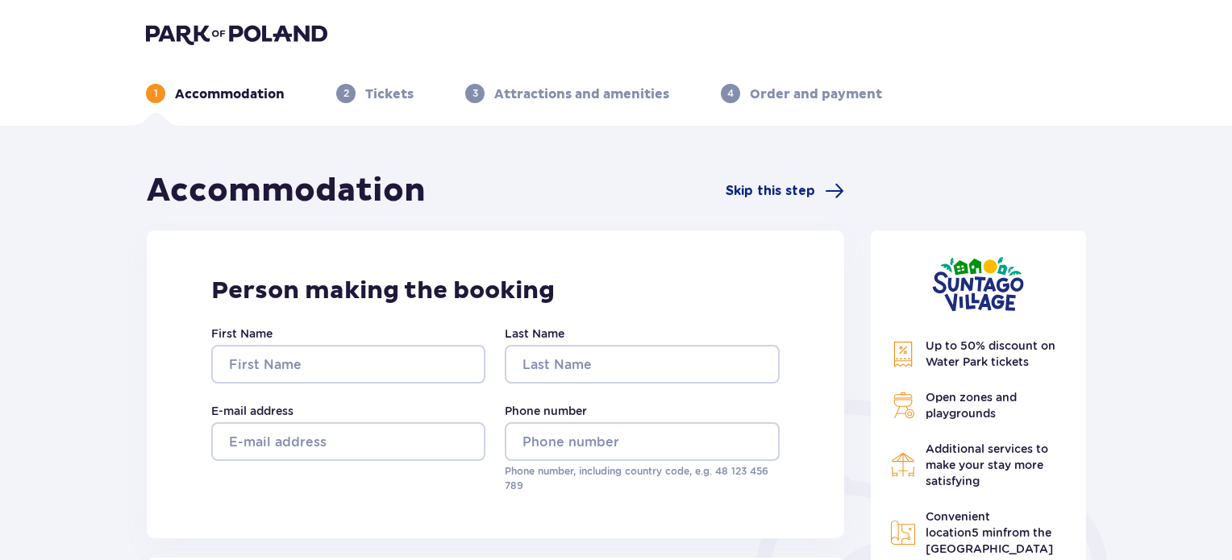
scroll to position [0, 0]
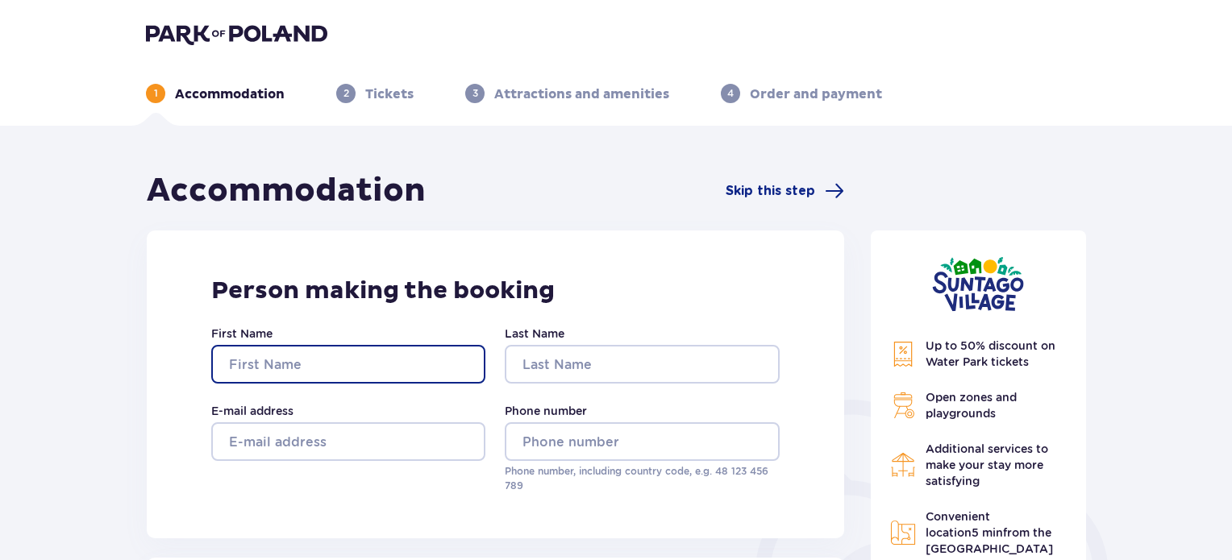
click at [344, 360] on input "First Name" at bounding box center [348, 364] width 274 height 39
type input "GUY"
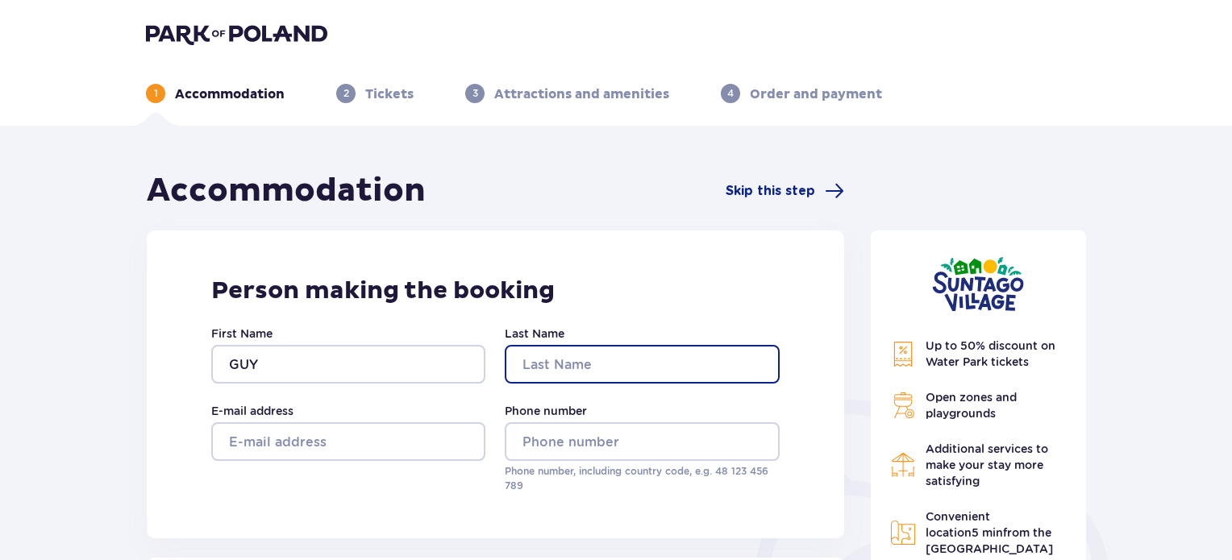
type input "RON"
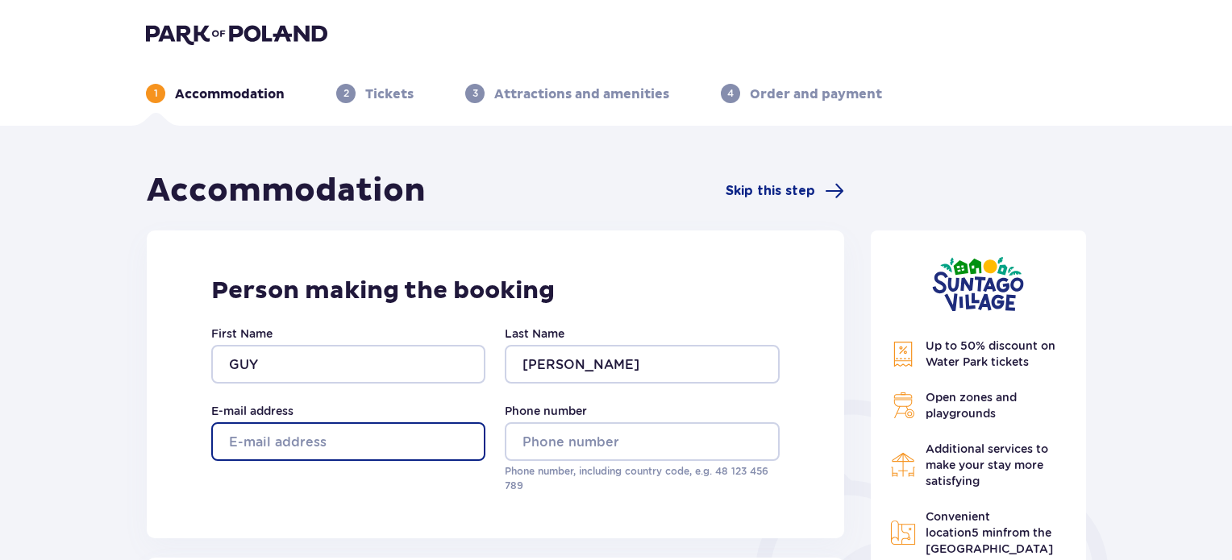
type input "melaraff@gmail.com"
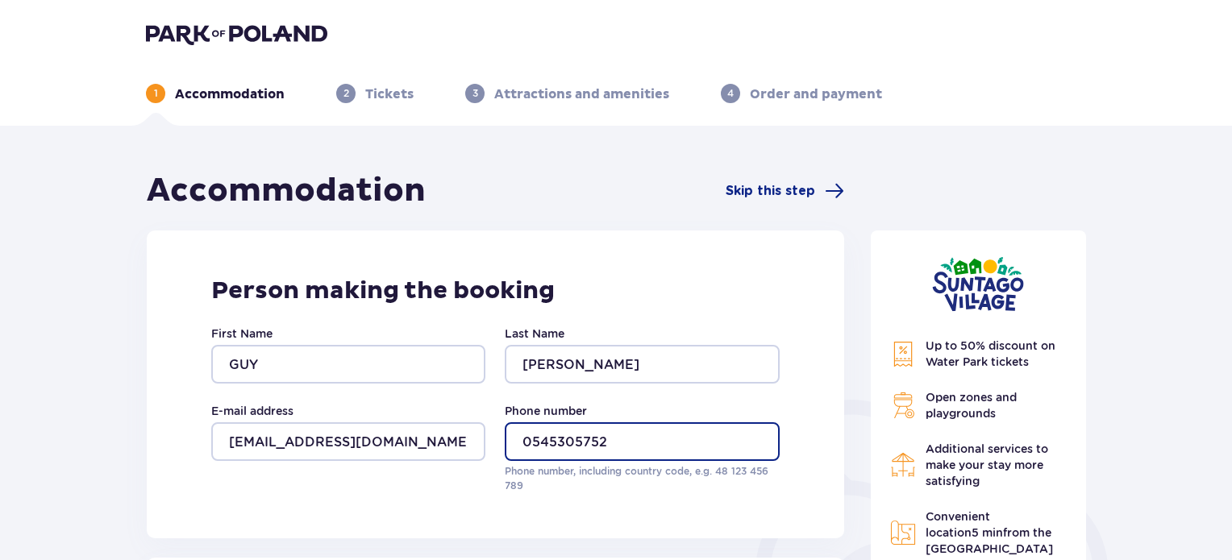
click at [529, 451] on input "0545305752" at bounding box center [642, 442] width 274 height 39
click at [528, 444] on input "545305752" at bounding box center [642, 442] width 274 height 39
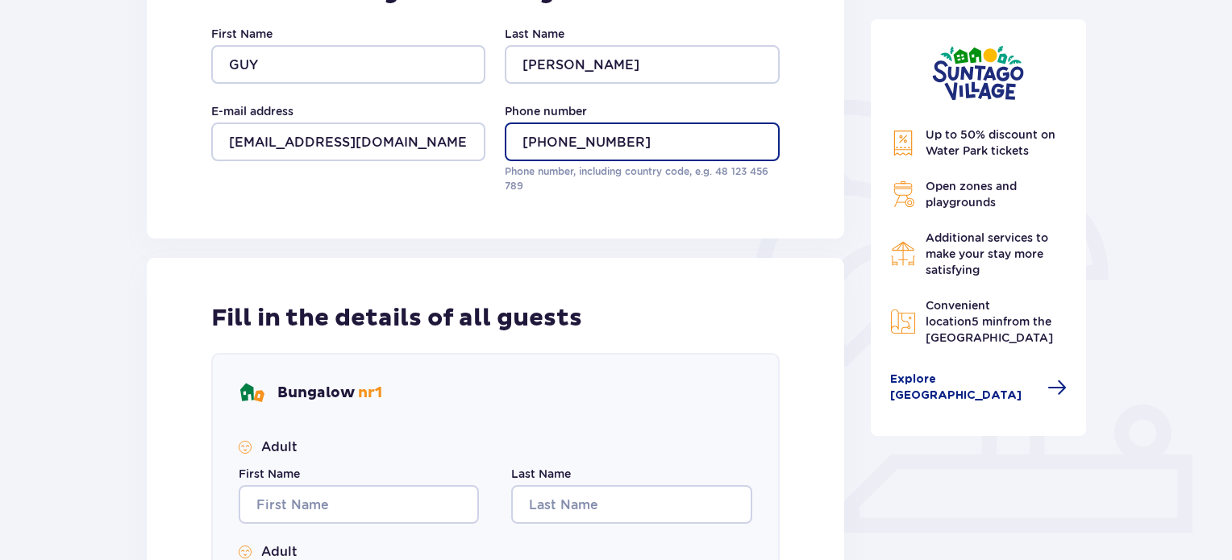
scroll to position [484, 0]
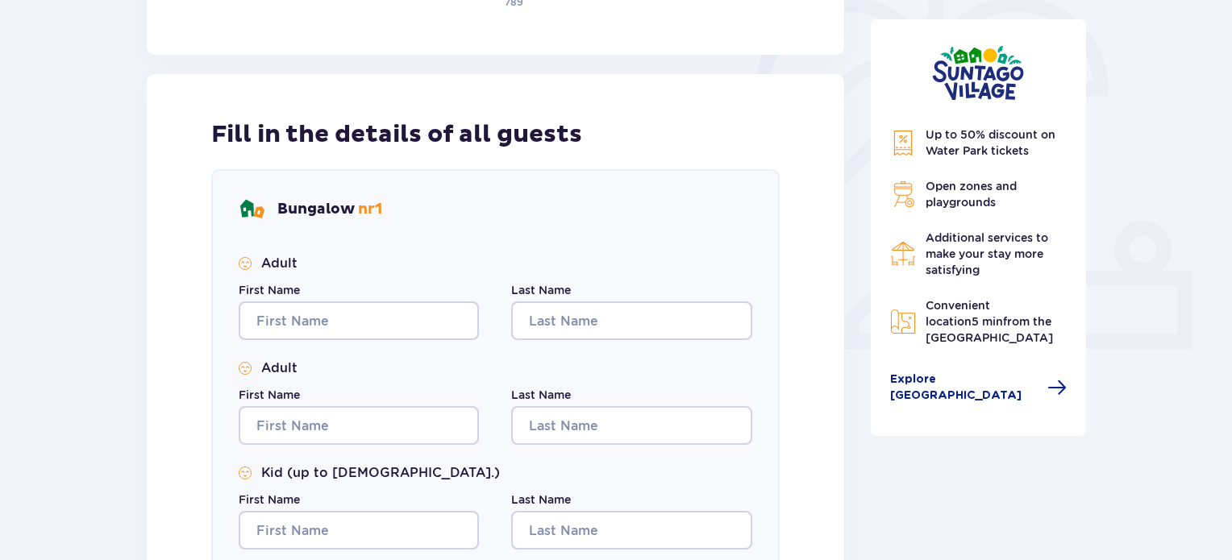
type input "+972545305752"
click at [357, 315] on input "First Name" at bounding box center [359, 321] width 240 height 39
type input "GUY"
type input "RON"
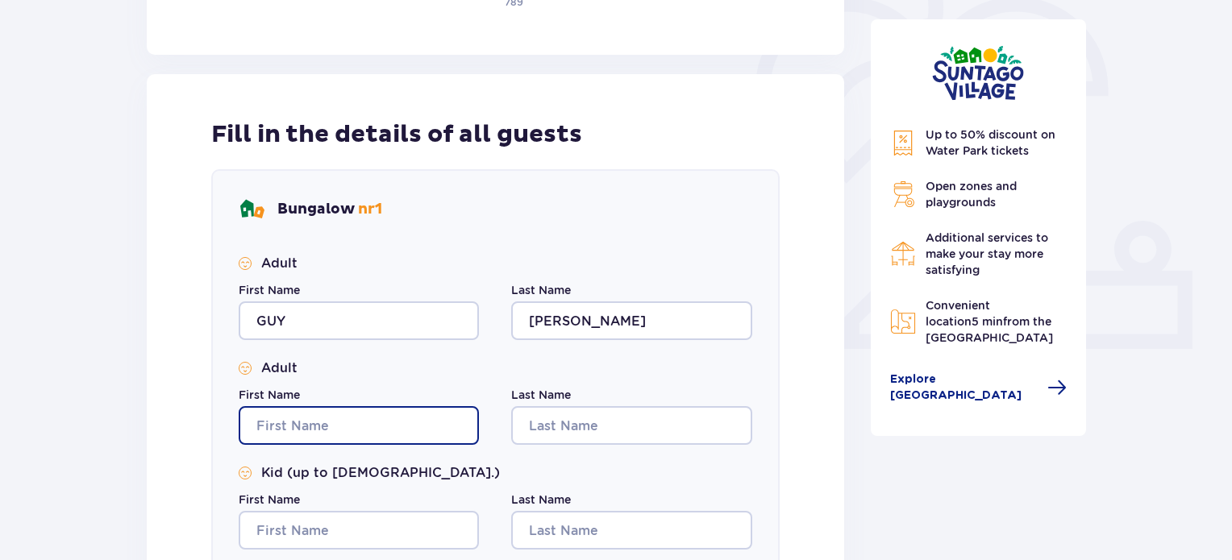
type input "GUY"
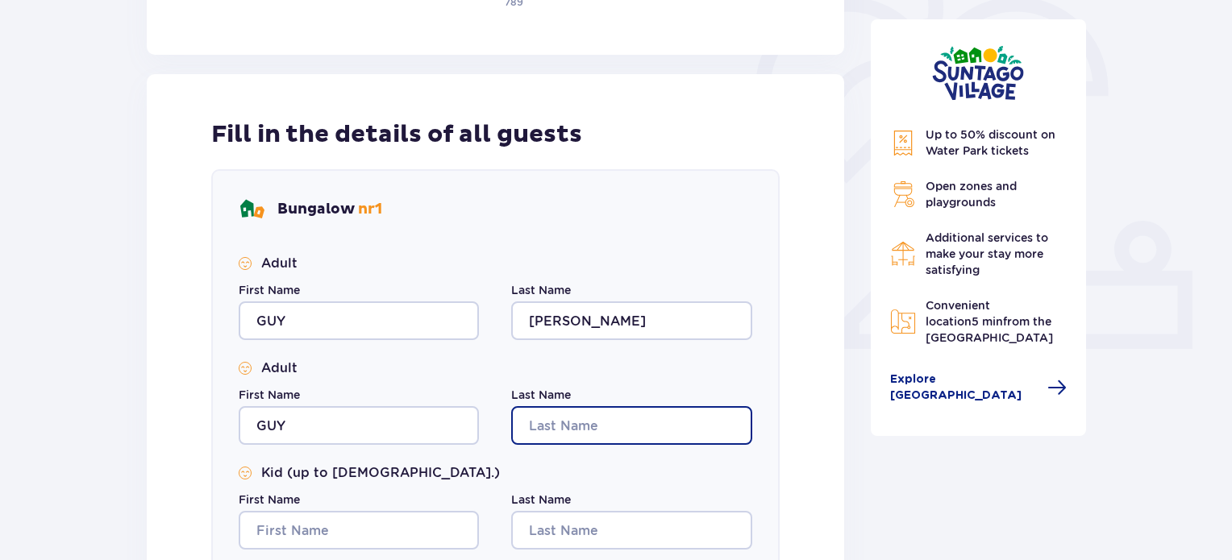
type input "RON"
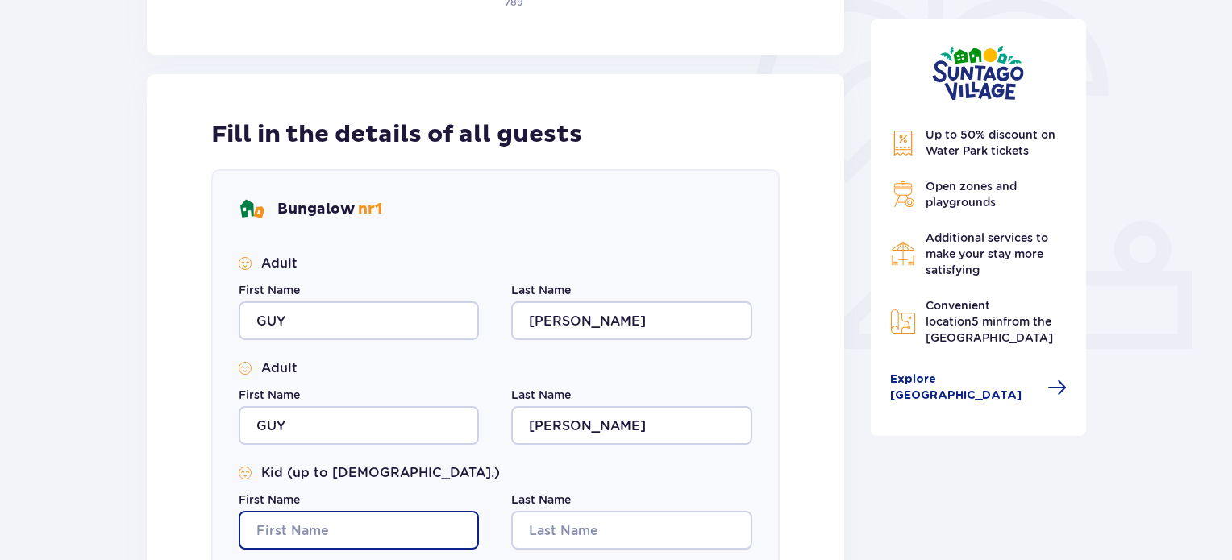
type input "GUY"
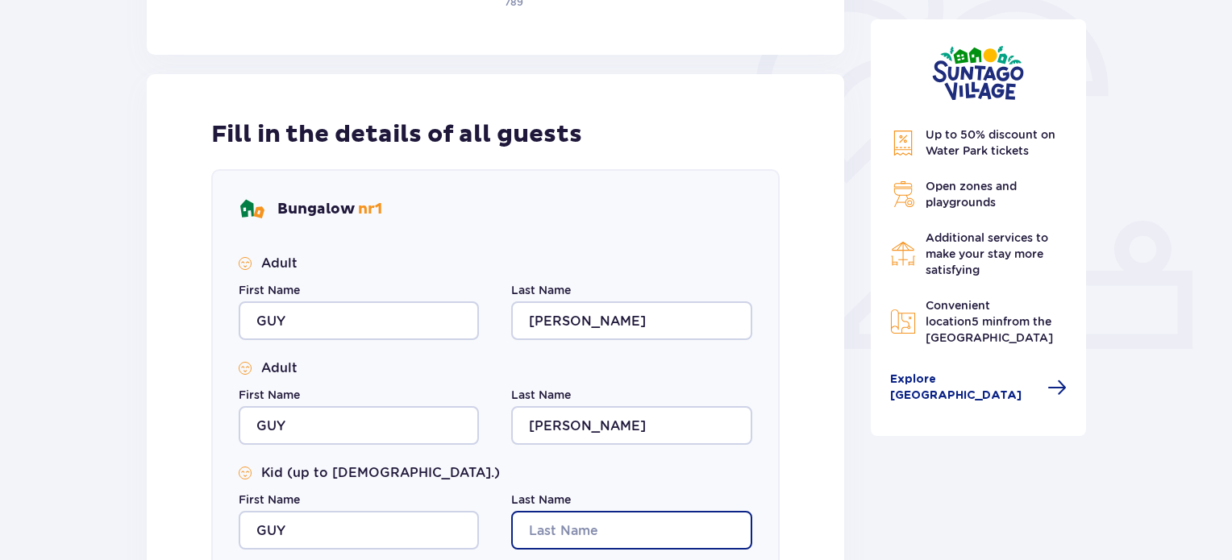
type input "RON"
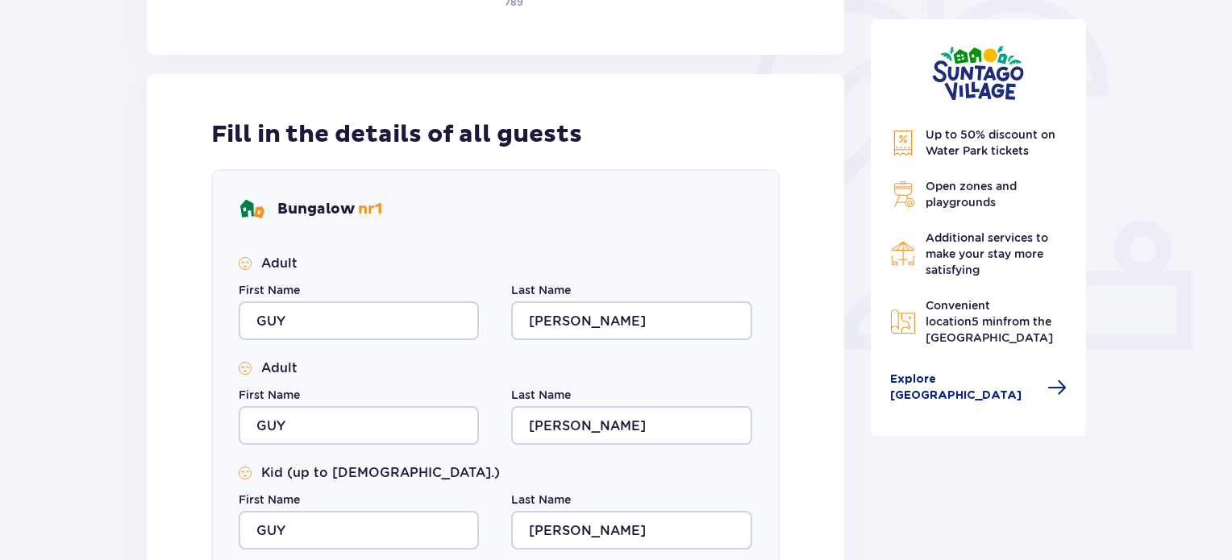
type input "GUY"
type input "RON"
type input "GUY"
type input "RON"
click at [326, 435] on input "GUY" at bounding box center [359, 425] width 240 height 39
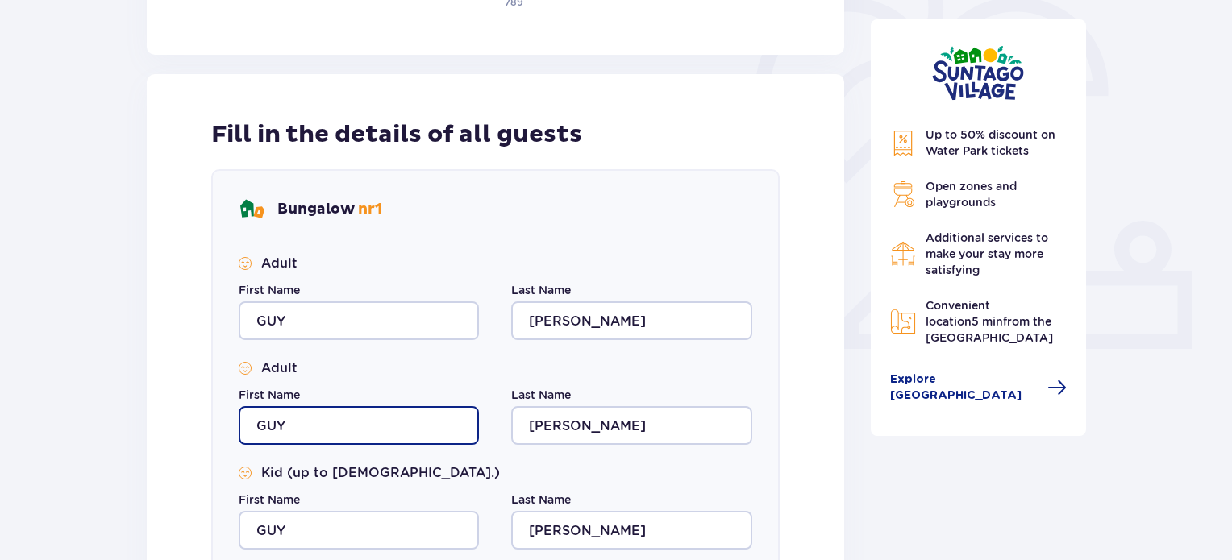
click at [325, 431] on input "GUY" at bounding box center [359, 425] width 240 height 39
click at [284, 424] on input "GUY" at bounding box center [359, 425] width 240 height 39
type input "ELLA"
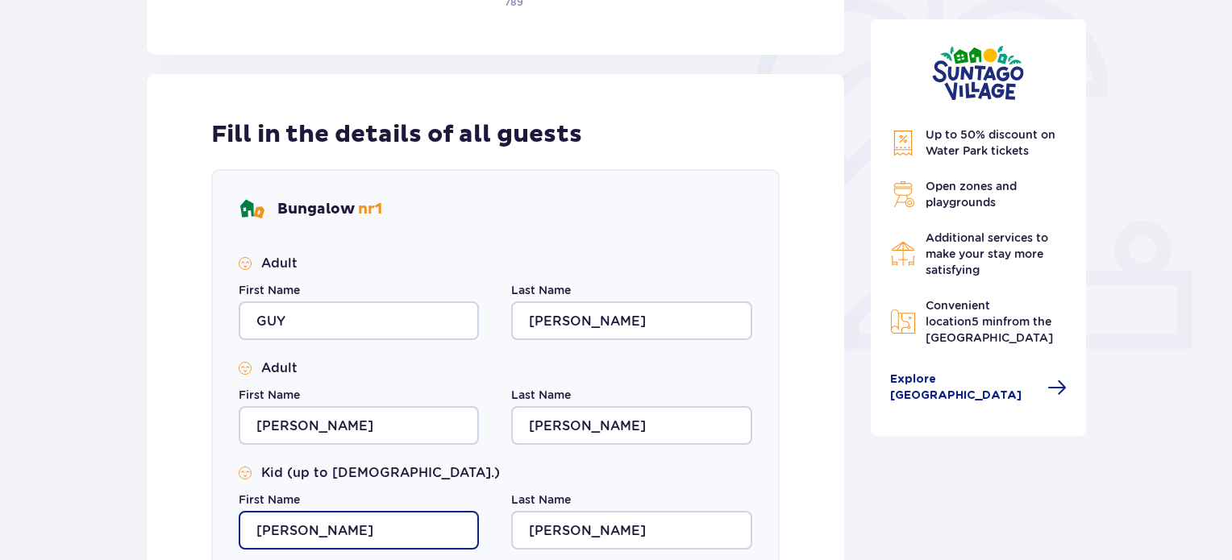
type input "AMIT"
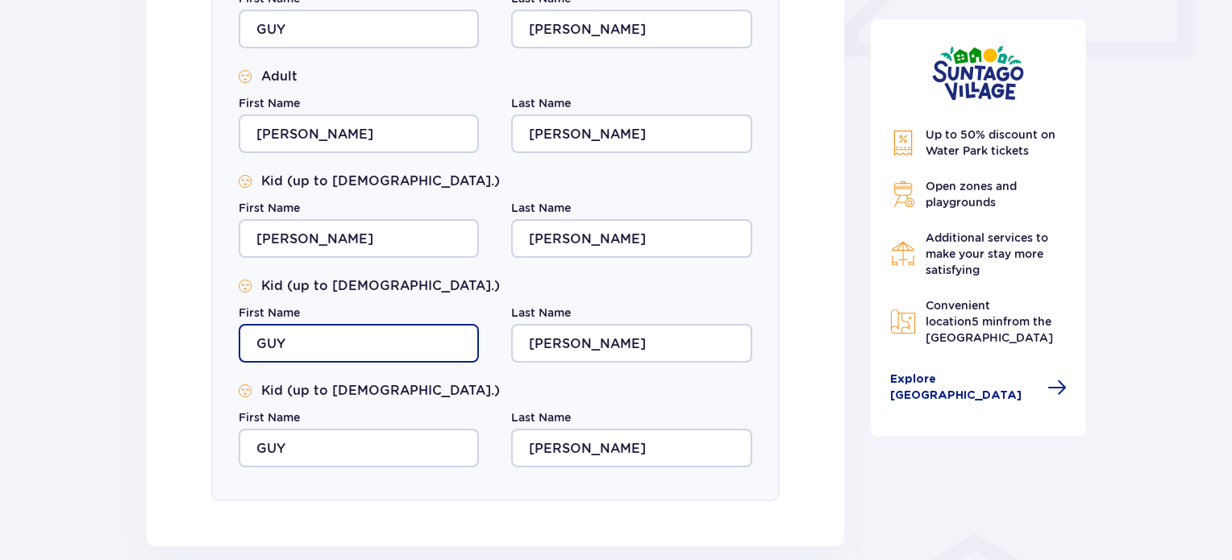
scroll to position [839, 0]
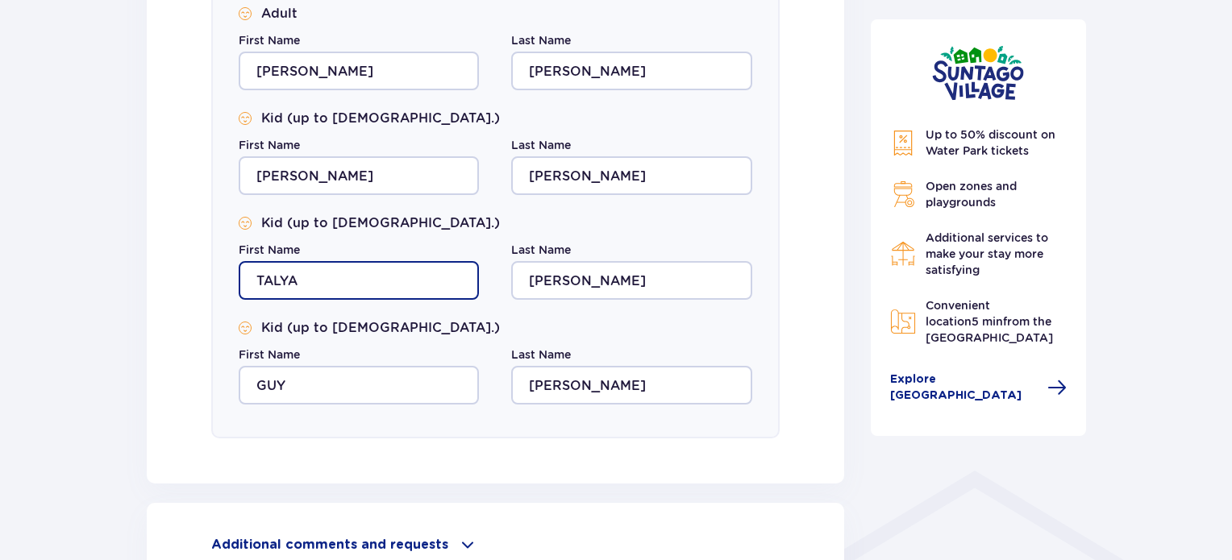
type input "TALYA"
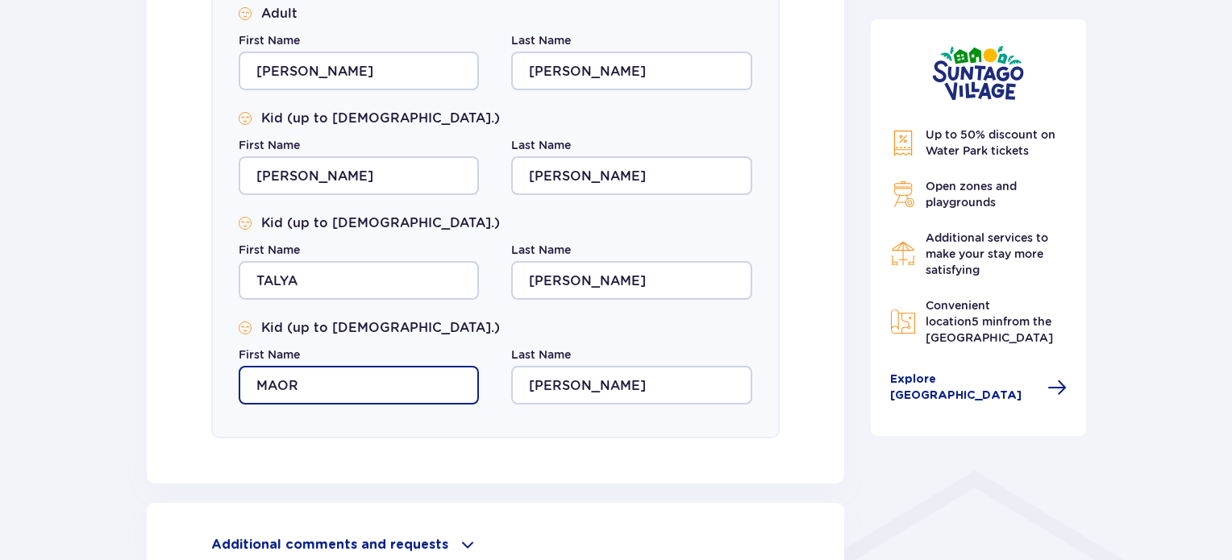
type input "MAOR"
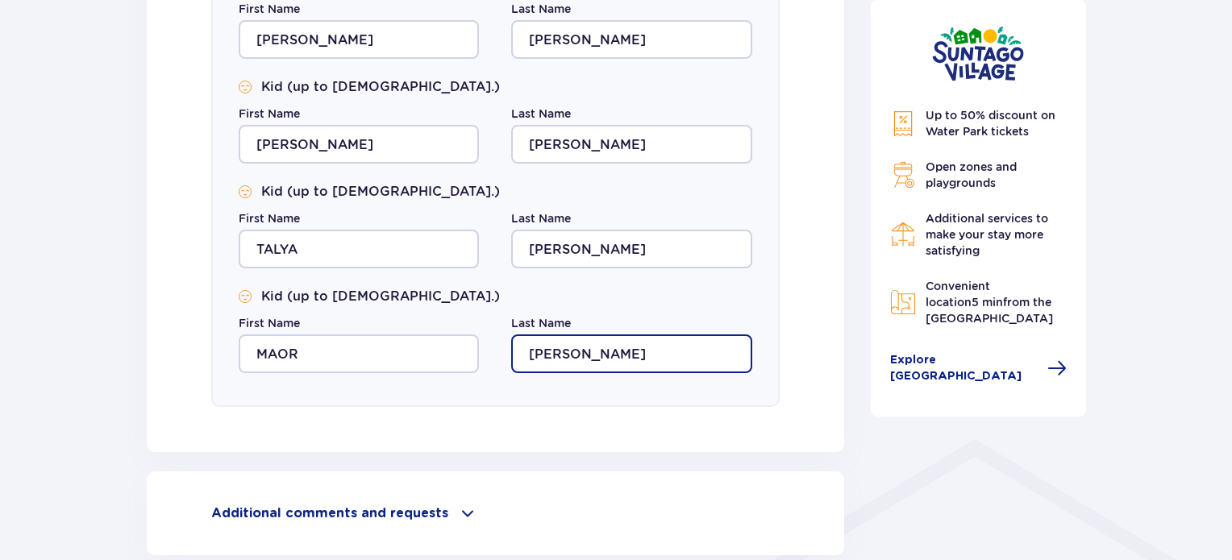
scroll to position [1000, 0]
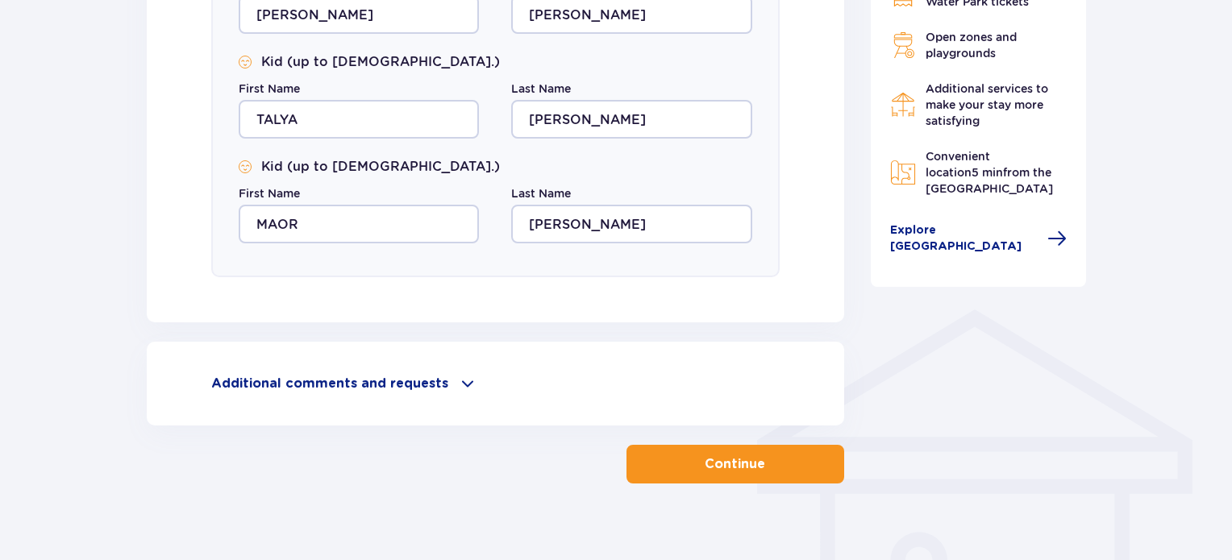
click at [668, 464] on button "Continue" at bounding box center [736, 464] width 218 height 39
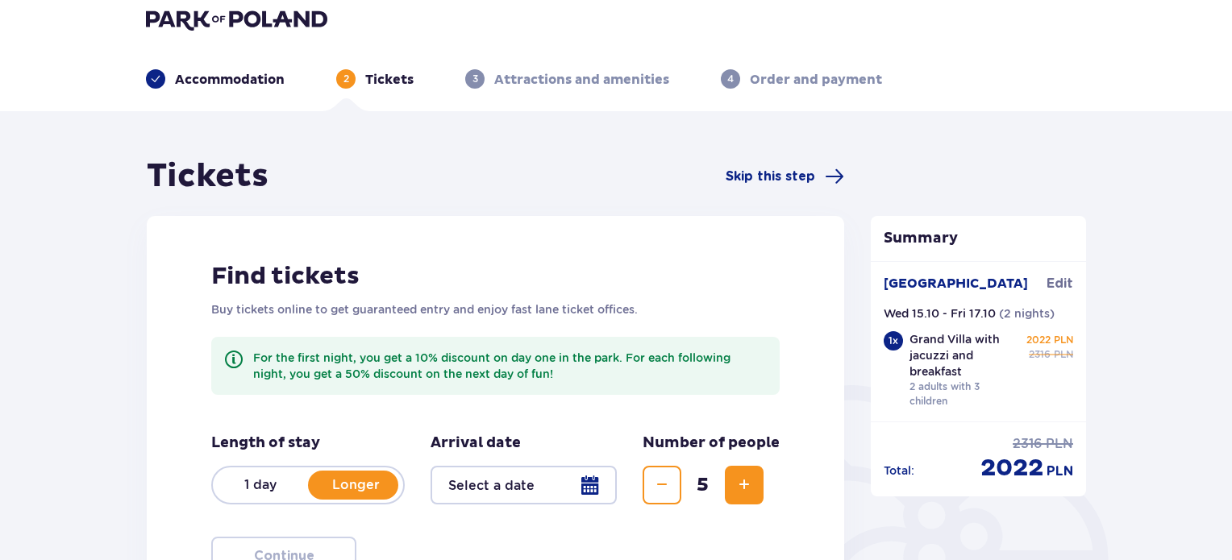
scroll to position [73, 0]
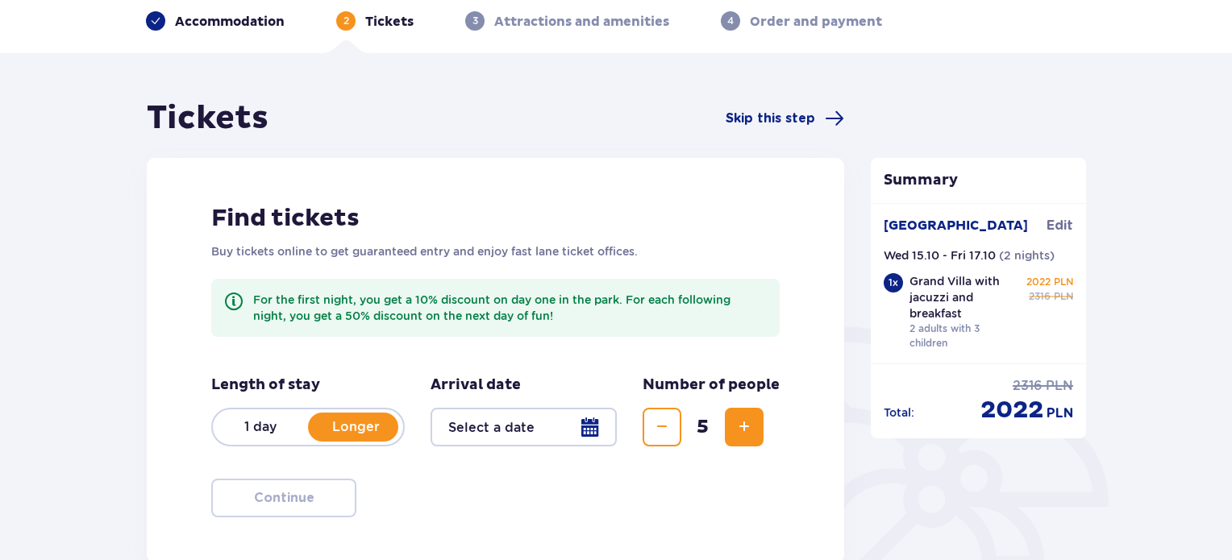
click at [542, 428] on div at bounding box center [524, 427] width 186 height 39
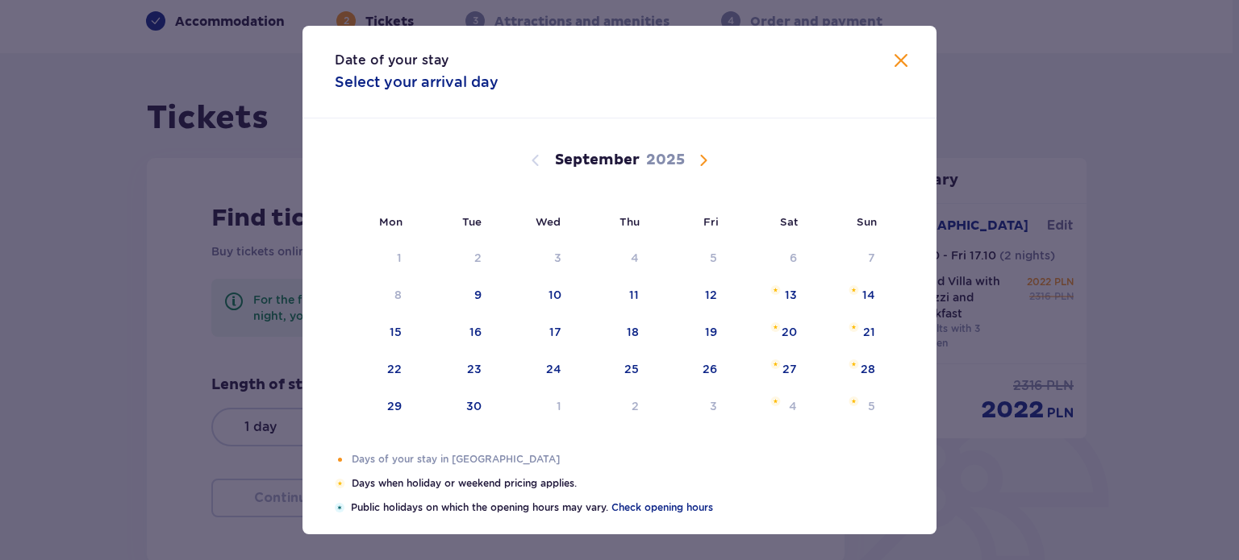
click at [699, 160] on span "Calendar" at bounding box center [703, 160] width 19 height 19
click at [608, 334] on div "16" at bounding box center [612, 332] width 80 height 35
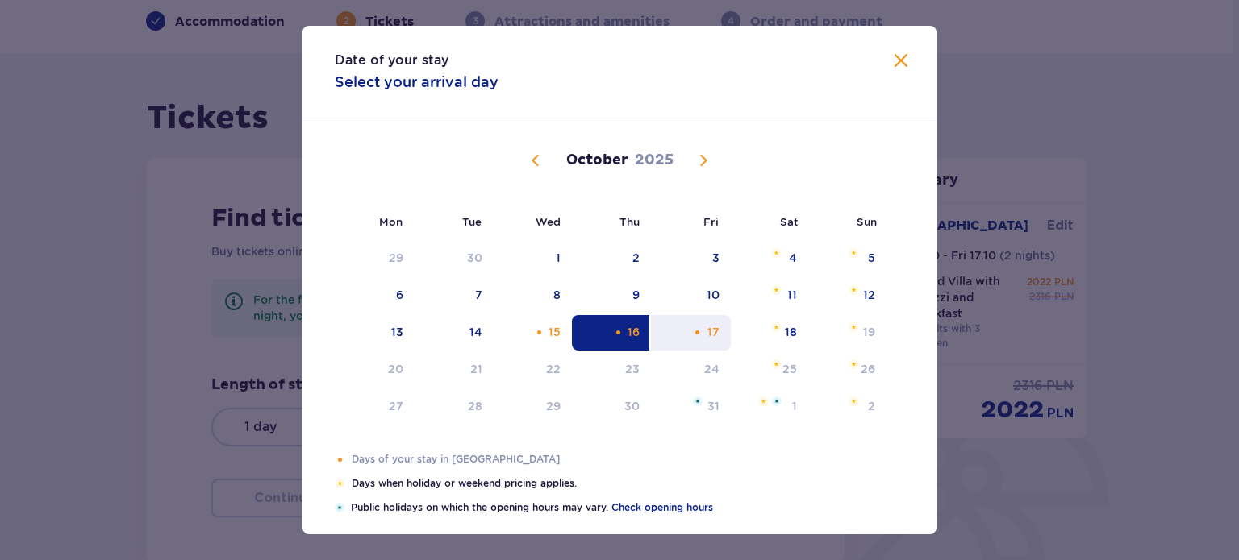
click at [694, 330] on div "Choose Friday, October 17, 2025 as your check-out date. It’s available." at bounding box center [697, 332] width 10 height 10
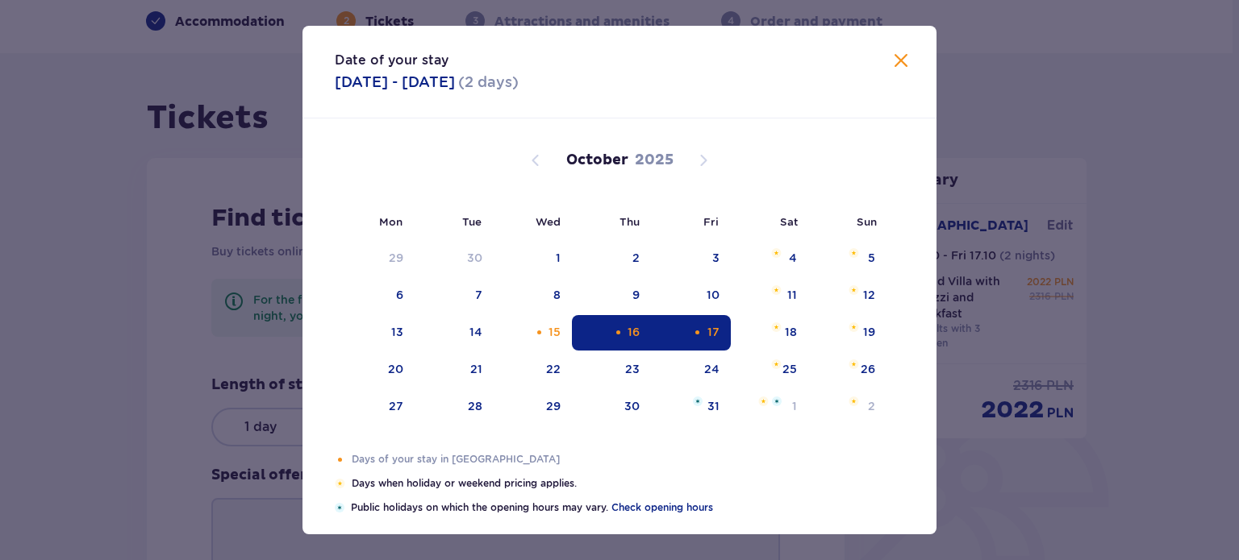
type input "16.10.25 - 17.10.25"
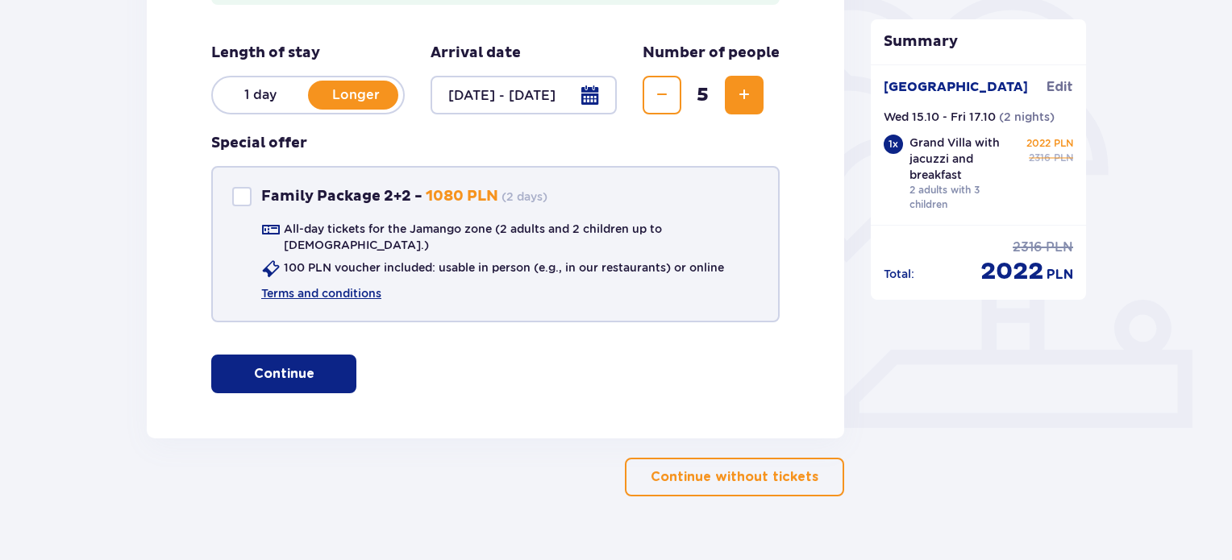
scroll to position [424, 0]
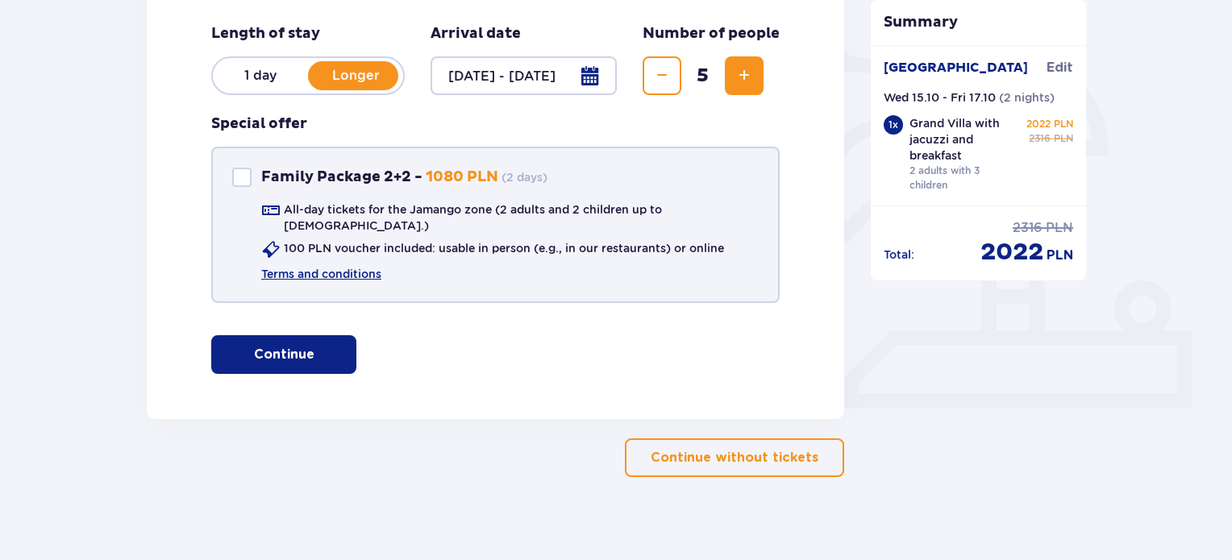
click at [240, 178] on div at bounding box center [241, 177] width 19 height 19
checkbox input "true"
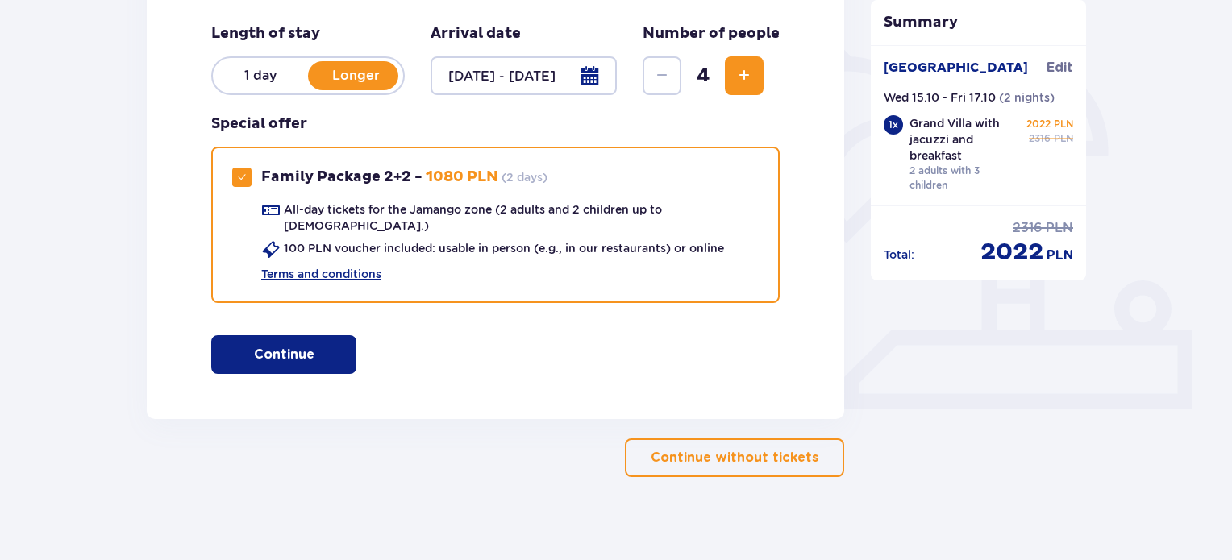
click at [308, 345] on span "button" at bounding box center [317, 354] width 19 height 19
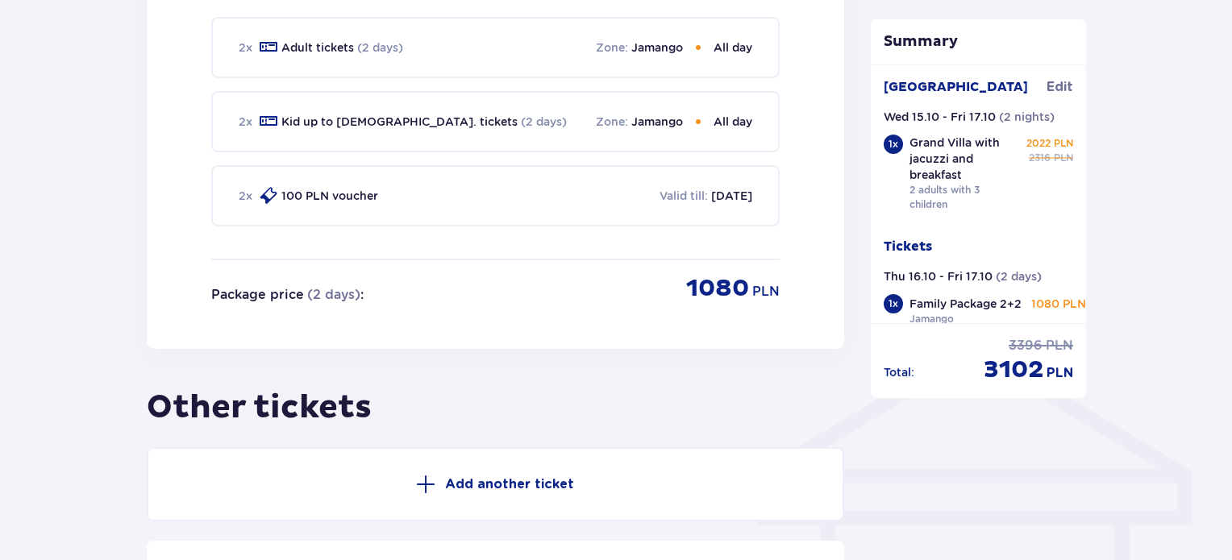
scroll to position [991, 0]
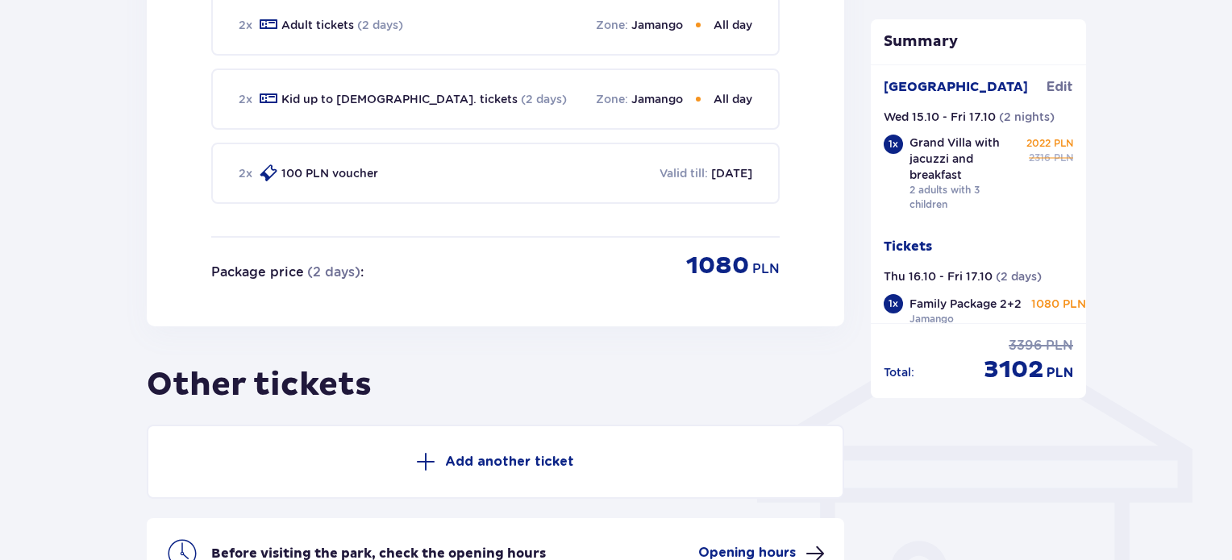
click at [487, 435] on button "Add another ticket" at bounding box center [496, 462] width 698 height 74
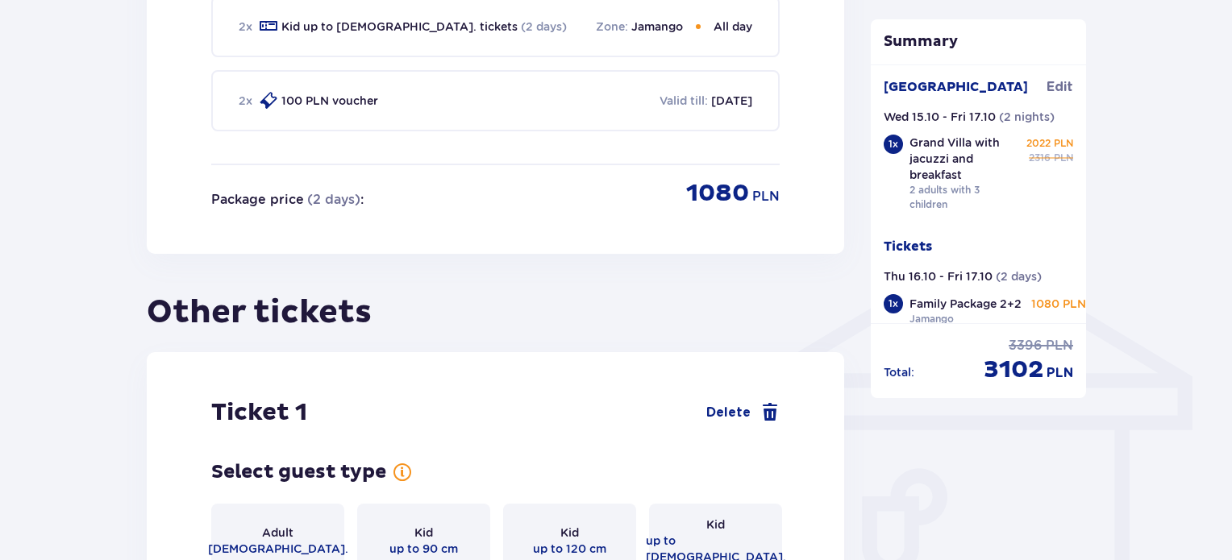
scroll to position [1058, 0]
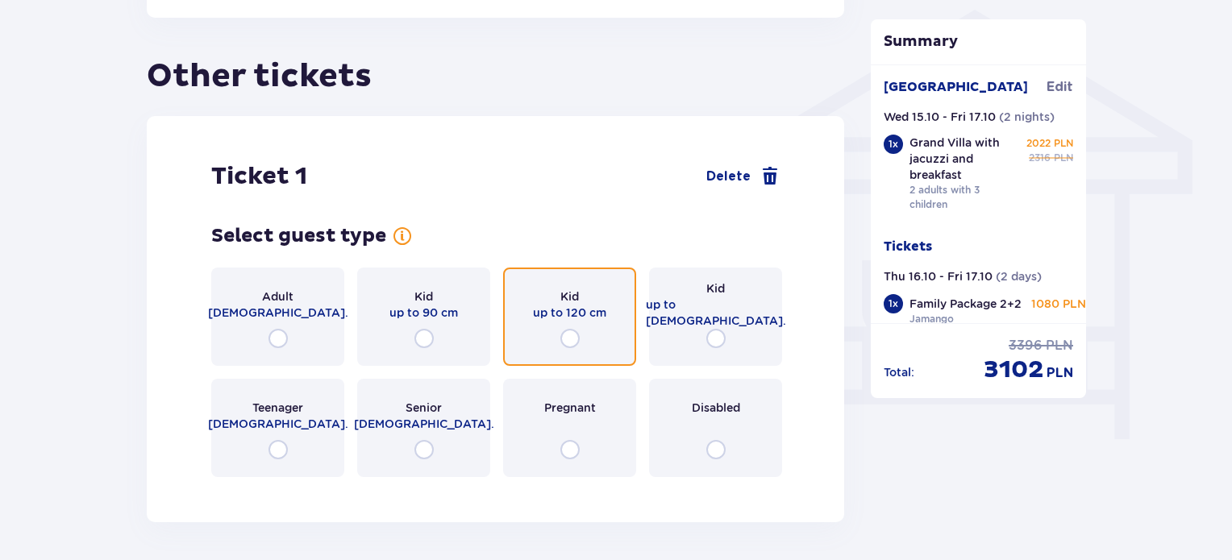
click at [568, 329] on input "radio" at bounding box center [569, 338] width 19 height 19
radio input "true"
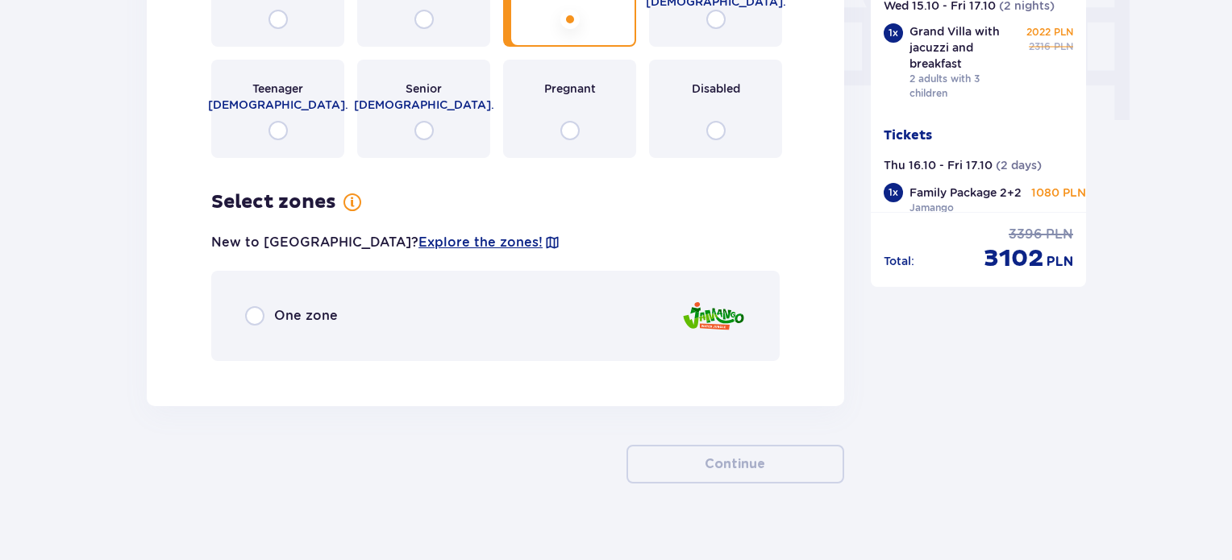
scroll to position [1623, 0]
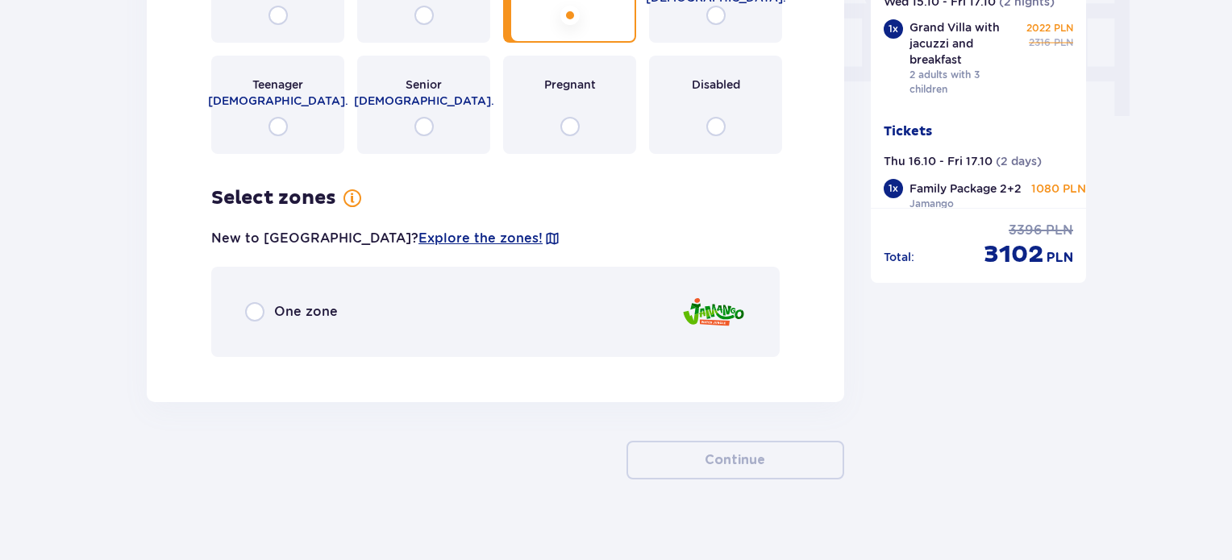
drag, startPoint x: 265, startPoint y: 289, endPoint x: 258, endPoint y: 301, distance: 13.0
click at [265, 302] on div "One zone" at bounding box center [291, 311] width 93 height 19
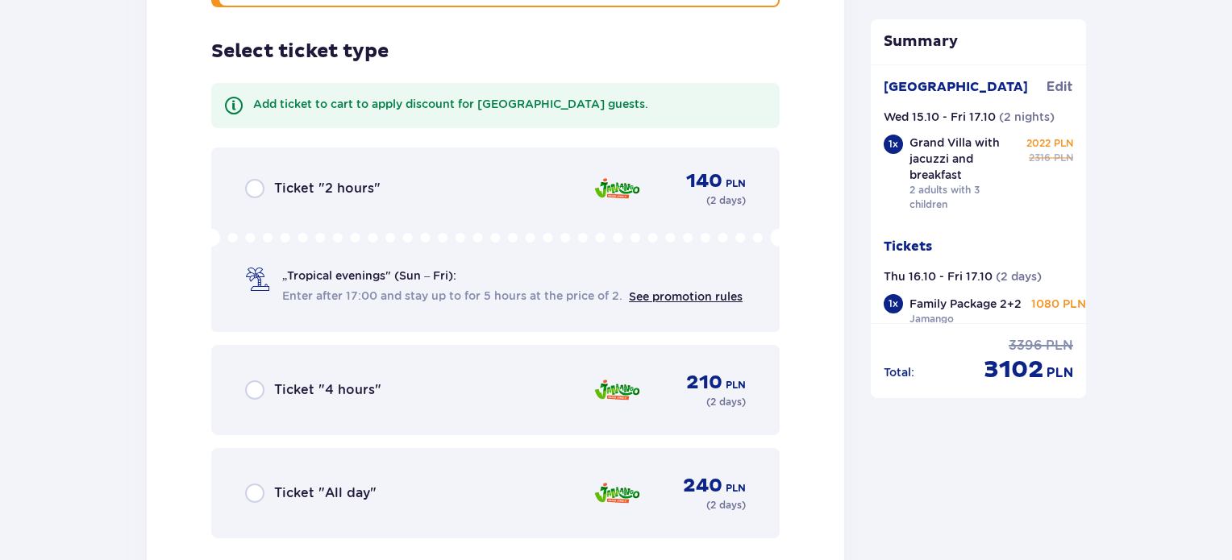
scroll to position [1977, 0]
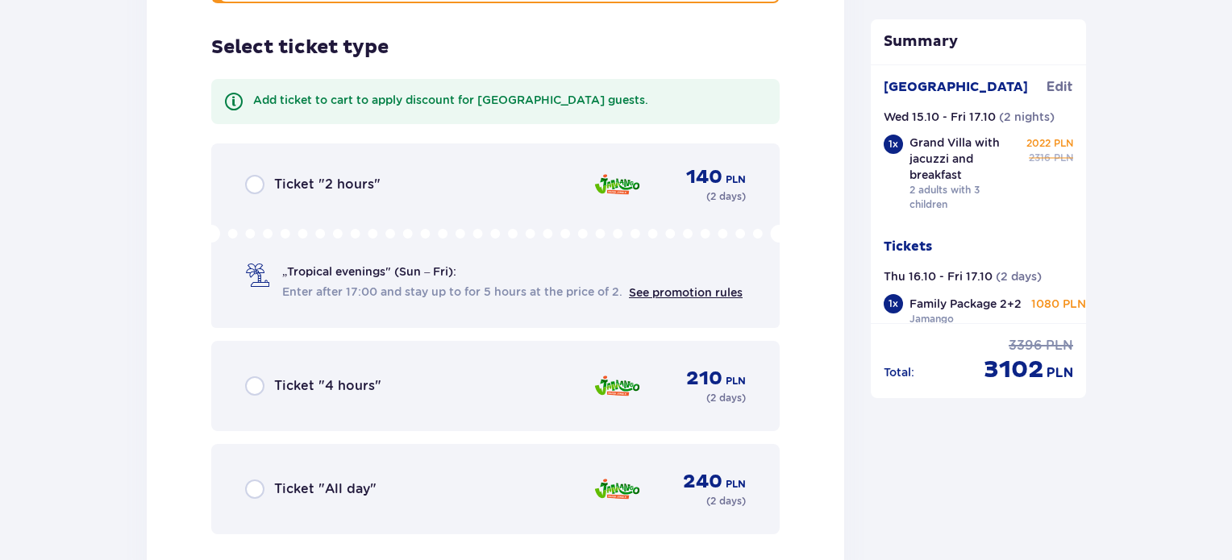
click at [345, 481] on p "Ticket "All day"" at bounding box center [325, 490] width 102 height 18
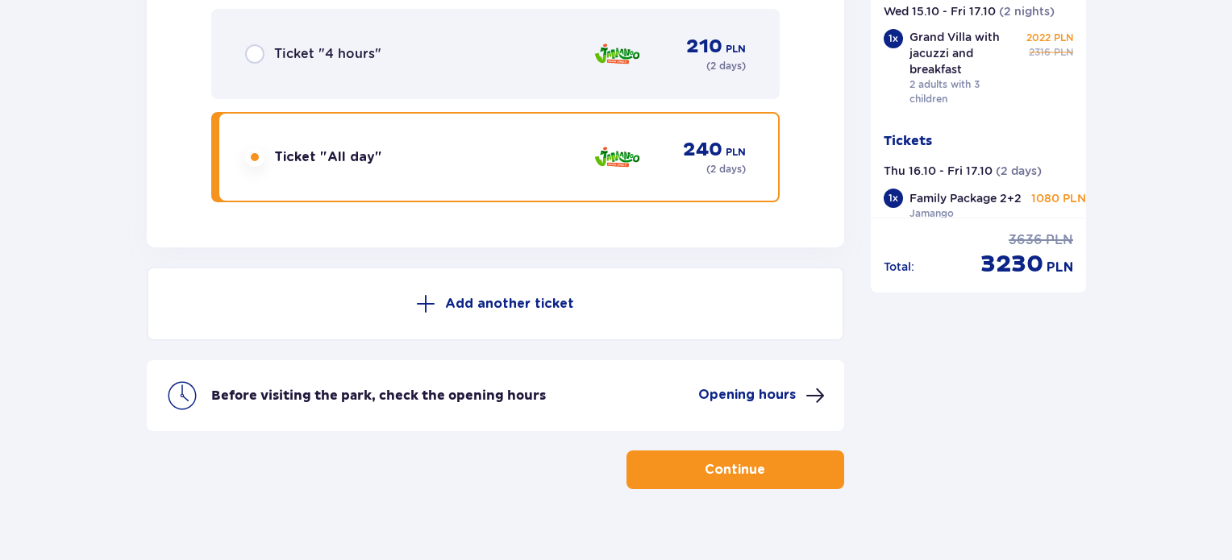
scroll to position [2318, 0]
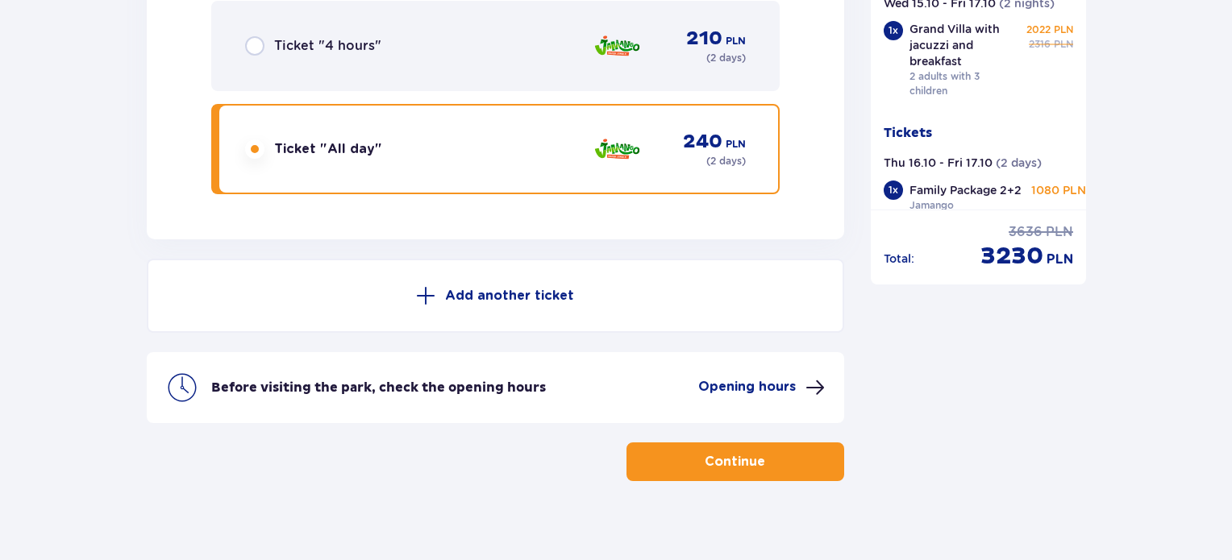
click at [735, 453] on p "Continue" at bounding box center [735, 462] width 60 height 18
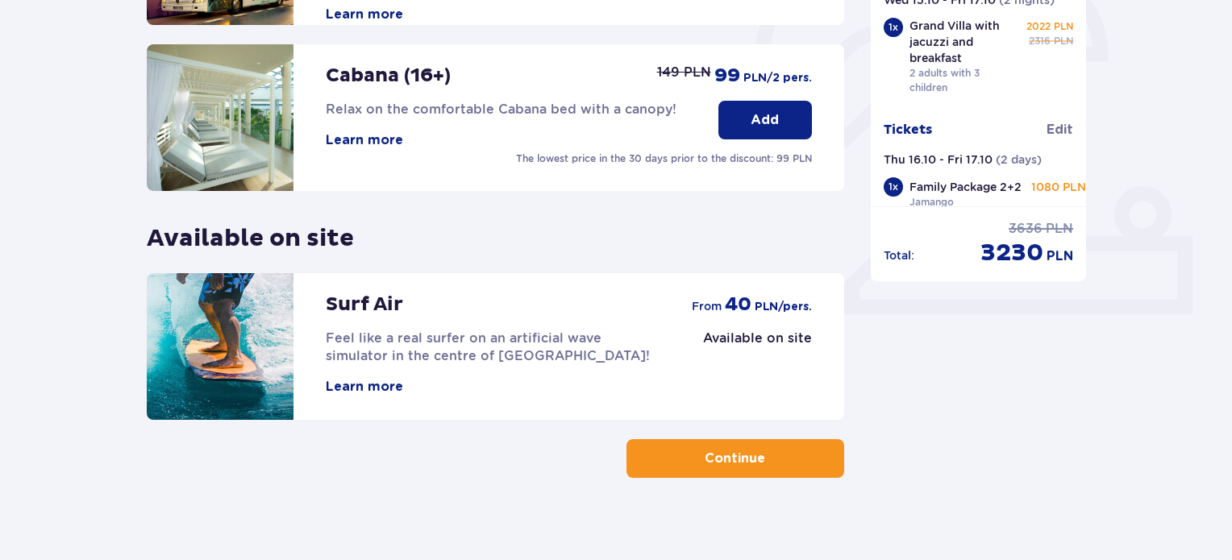
scroll to position [532, 0]
